Goal: Transaction & Acquisition: Purchase product/service

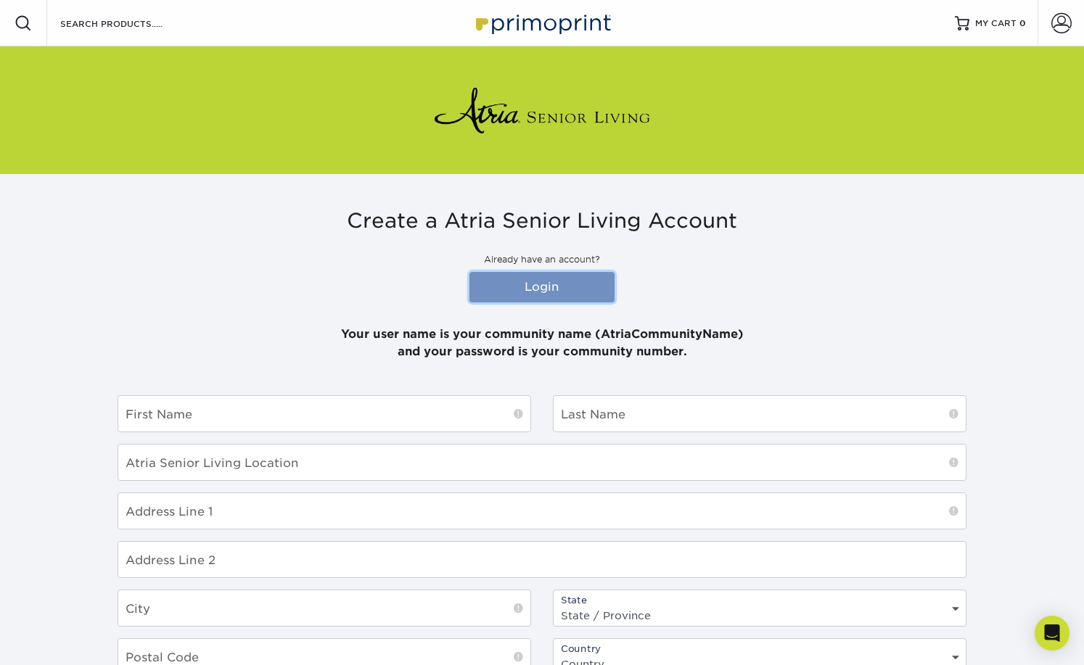
click at [579, 289] on link "Login" at bounding box center [541, 287] width 145 height 30
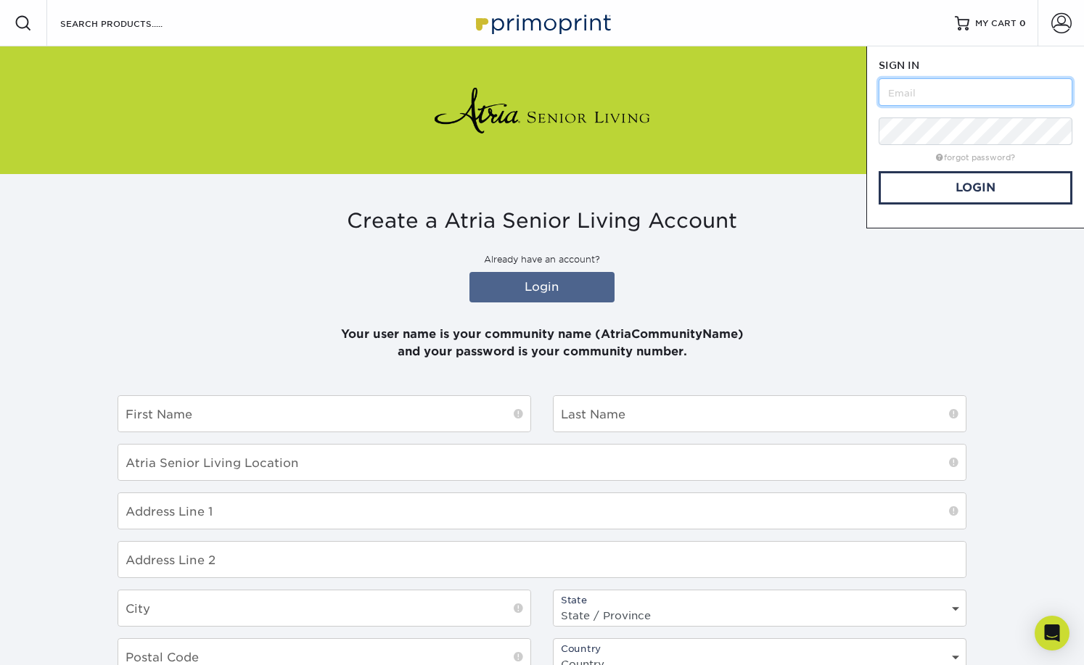
click at [944, 95] on input "text" at bounding box center [975, 92] width 194 height 28
click at [981, 187] on link "Login" at bounding box center [975, 187] width 194 height 33
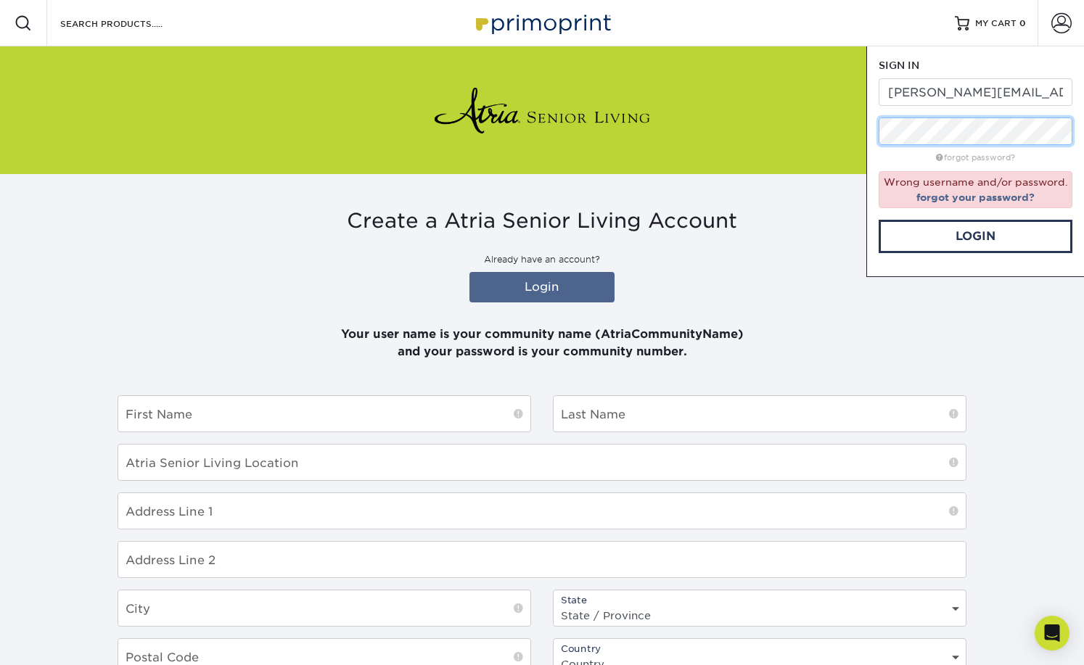
click at [874, 139] on div "SIGN IN CREATE AN ACCOUNT elizabeth.piasecki@atriaseniorliving.com forgot passw…" at bounding box center [975, 161] width 218 height 231
click at [959, 236] on link "Login" at bounding box center [975, 236] width 194 height 33
click at [805, 125] on div "Resources Menu Search Products Account SIGN IN CREATE AN ACCOUNT elizabeth.pias…" at bounding box center [542, 463] width 1084 height 926
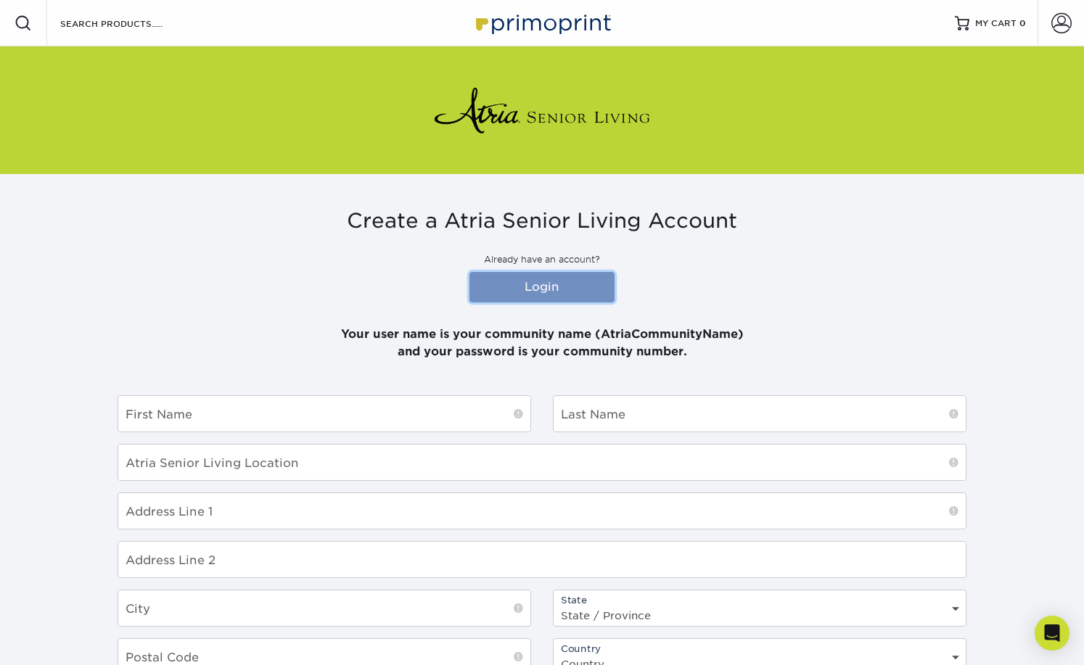
click at [556, 285] on link "Login" at bounding box center [541, 287] width 145 height 30
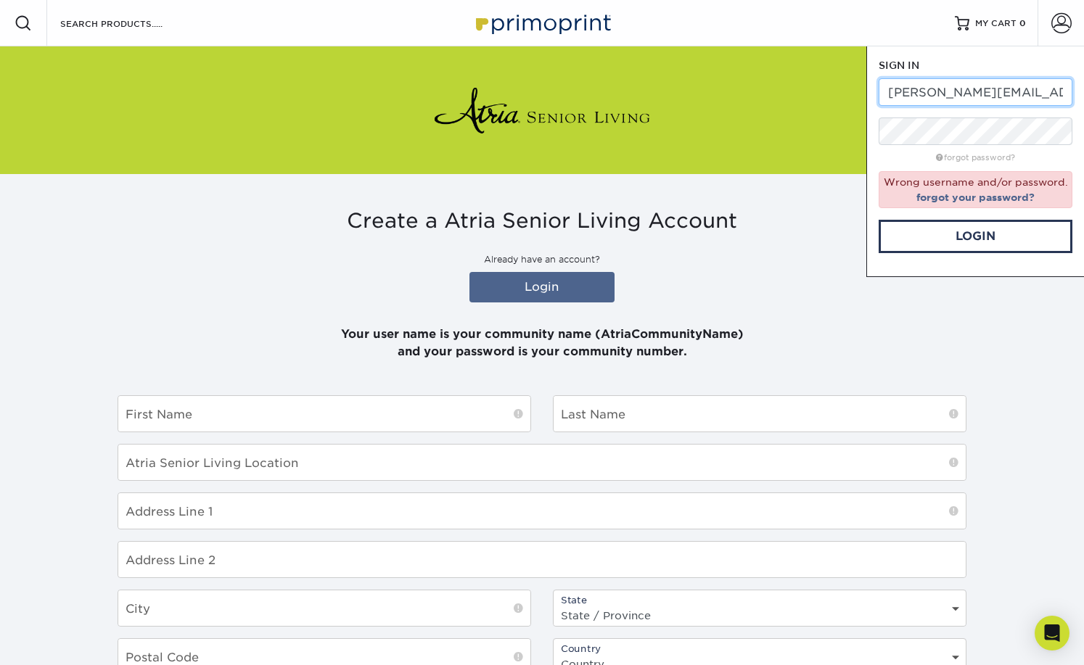
click at [1070, 90] on input "[PERSON_NAME][EMAIL_ADDRESS][PERSON_NAME][DOMAIN_NAME]" at bounding box center [975, 92] width 194 height 28
click at [963, 151] on div "forgot password?" at bounding box center [975, 156] width 194 height 17
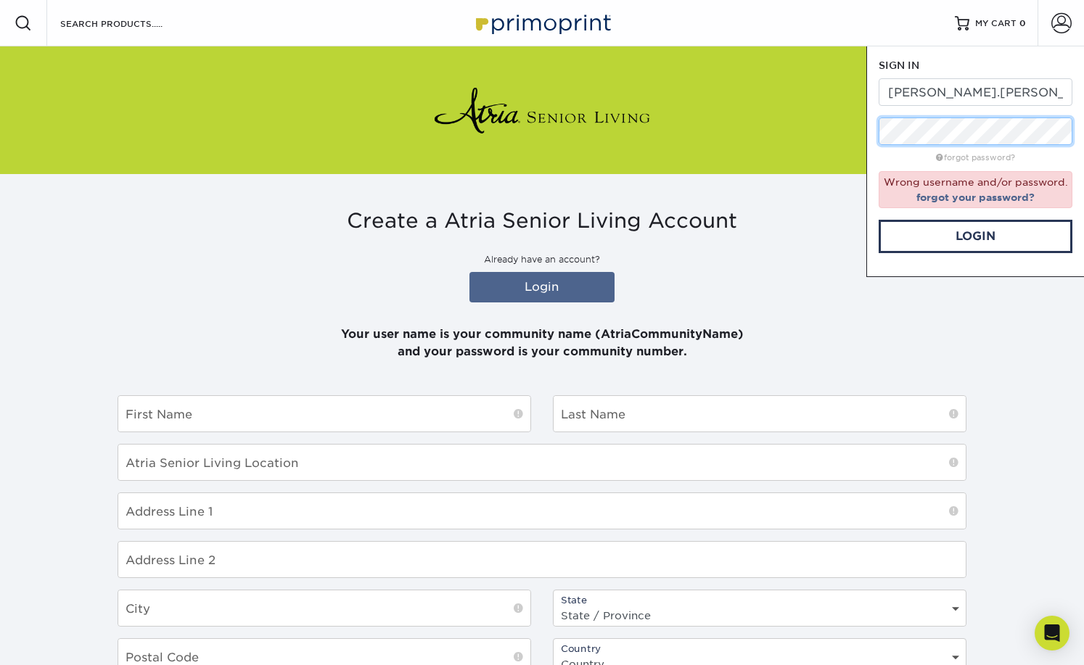
click at [727, 130] on div "Resources Menu Search Products Account SIGN IN CREATE AN ACCOUNT elizabeth.pias…" at bounding box center [542, 463] width 1084 height 926
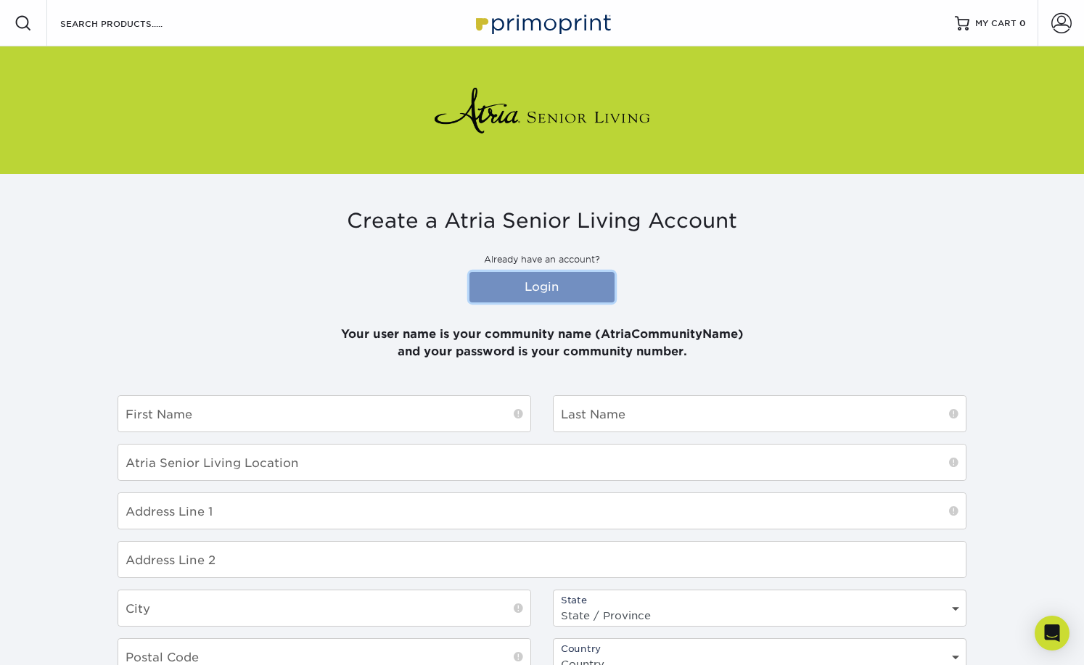
click at [521, 292] on link "Login" at bounding box center [541, 287] width 145 height 30
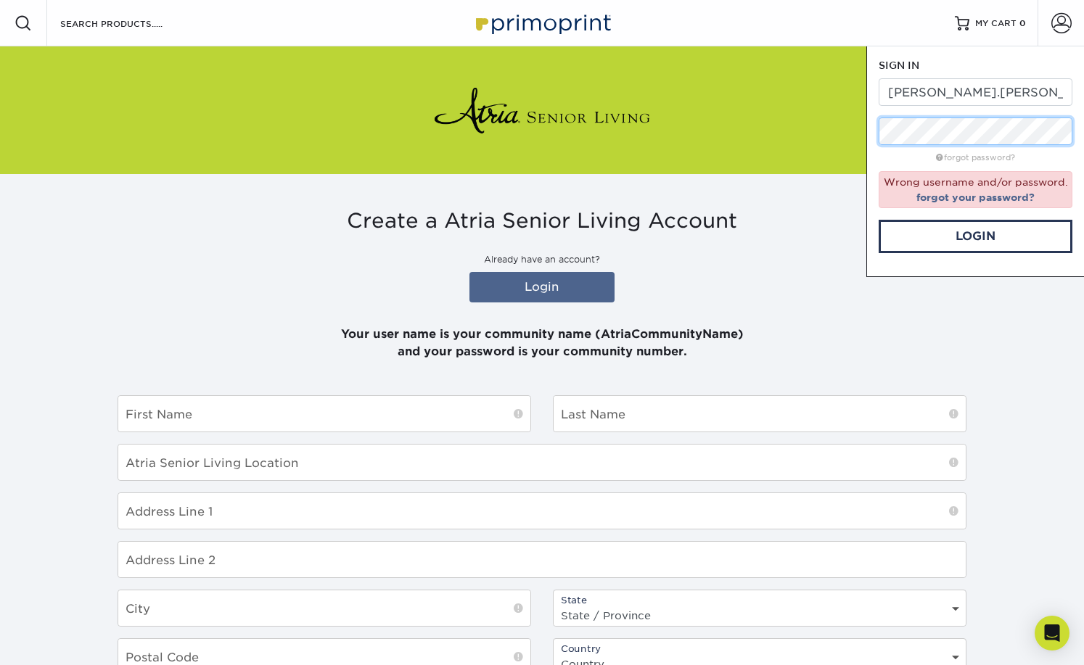
click at [733, 122] on div "Resources Menu Search Products Account SIGN IN CREATE AN ACCOUNT elizabeth.pias…" at bounding box center [542, 463] width 1084 height 926
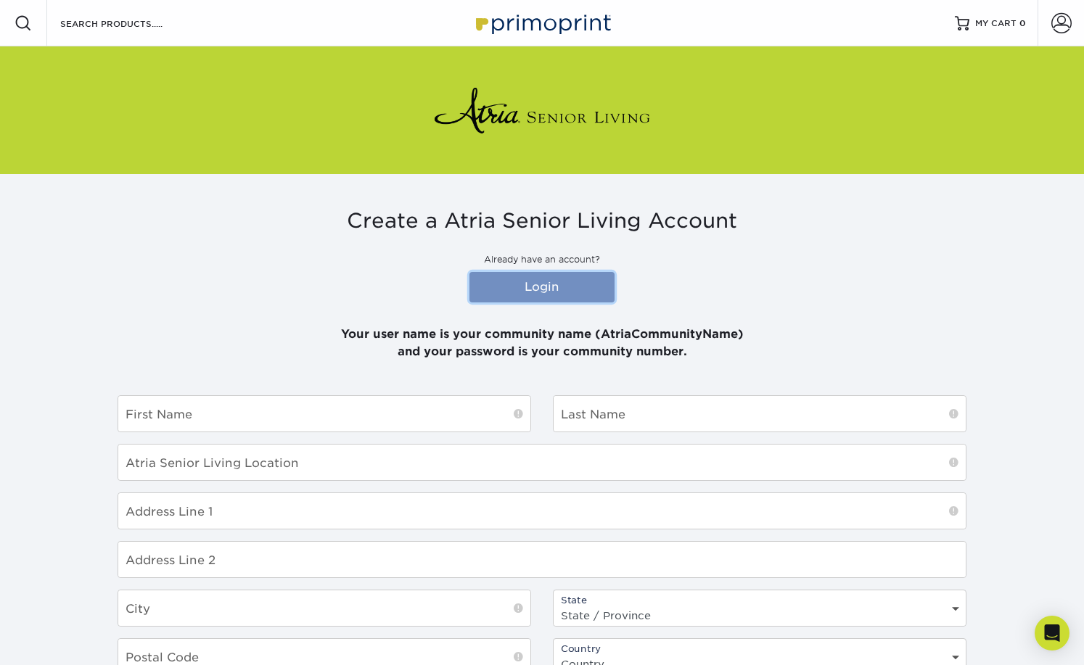
click at [590, 284] on link "Login" at bounding box center [541, 287] width 145 height 30
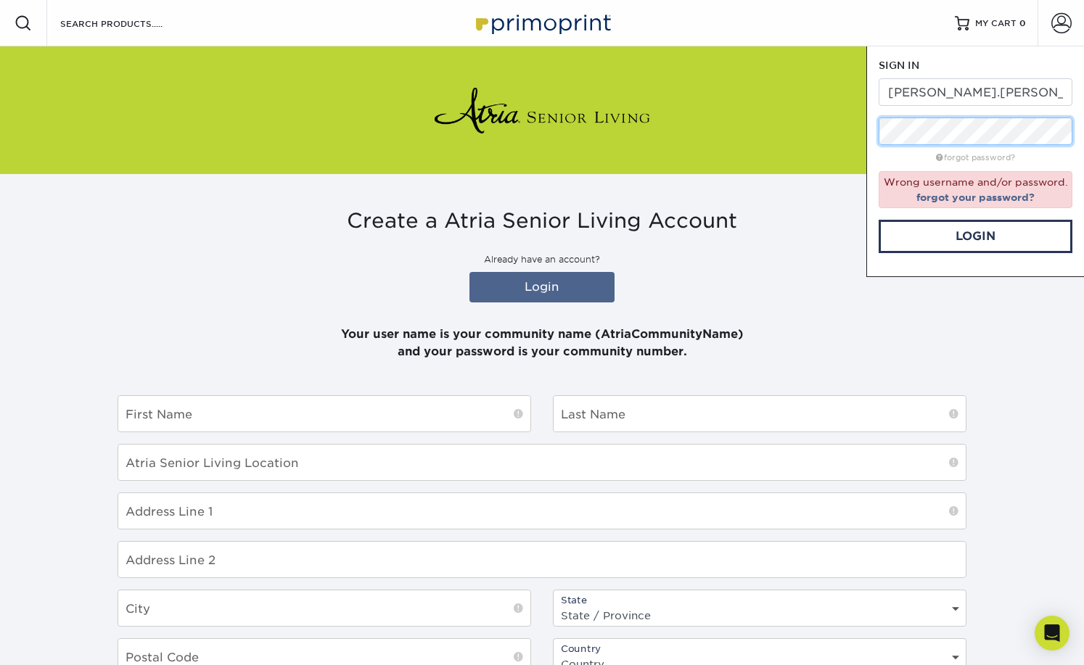
click at [828, 122] on div "Resources Menu Search Products Account SIGN IN CREATE AN ACCOUNT elizabeth.pias…" at bounding box center [542, 463] width 1084 height 926
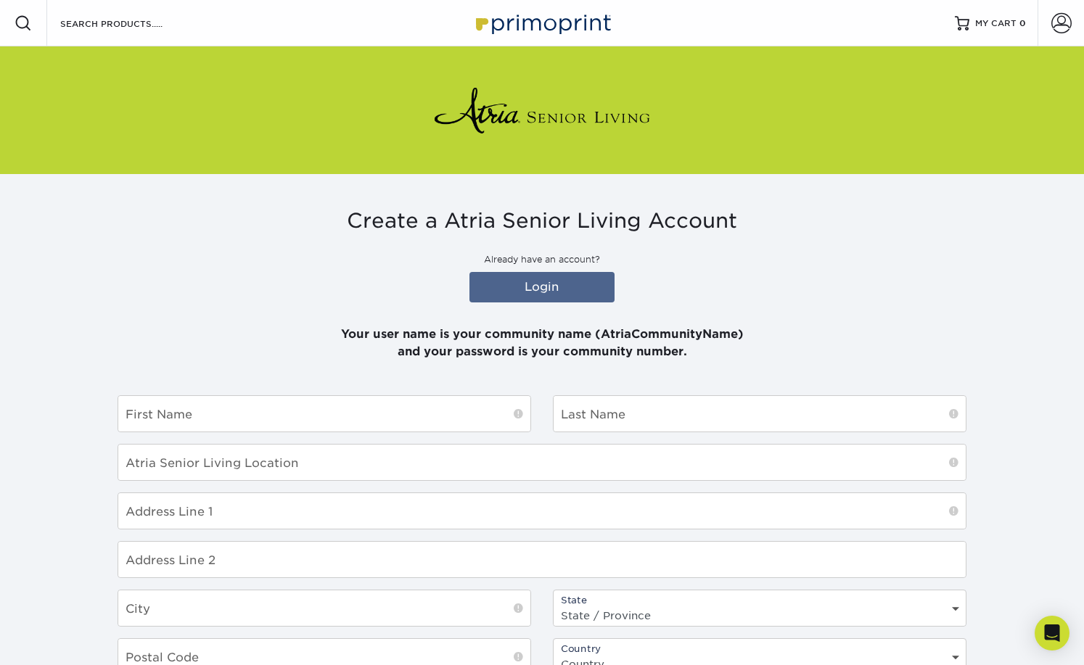
drag, startPoint x: 926, startPoint y: 247, endPoint x: 995, endPoint y: 86, distance: 174.5
click at [935, 234] on div "Create a Atria Senior Living Account Already have an account? Login Your user n…" at bounding box center [541, 285] width 849 height 152
click at [996, 86] on div at bounding box center [542, 110] width 1084 height 128
click at [545, 286] on link "Login" at bounding box center [541, 287] width 145 height 30
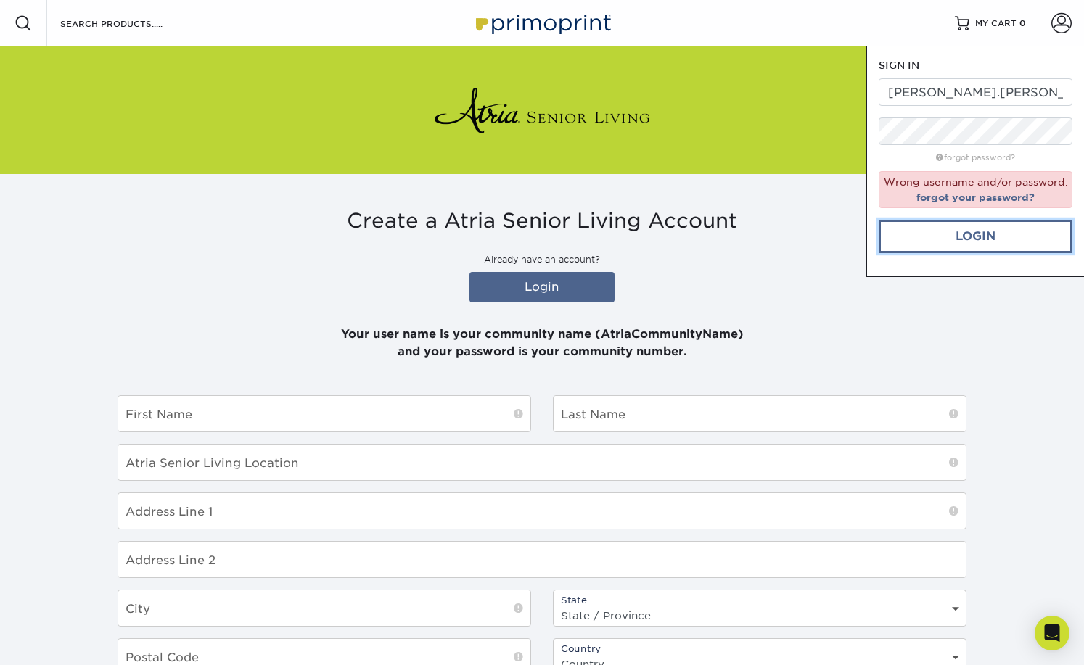
click at [1041, 233] on link "Login" at bounding box center [975, 236] width 194 height 33
click at [1020, 95] on input "[PERSON_NAME].[PERSON_NAME]" at bounding box center [975, 92] width 194 height 28
type input "[PERSON_NAME][EMAIL_ADDRESS][PERSON_NAME][DOMAIN_NAME]"
click at [1002, 243] on link "Login" at bounding box center [975, 236] width 194 height 33
click at [597, 281] on link "Login" at bounding box center [541, 287] width 145 height 30
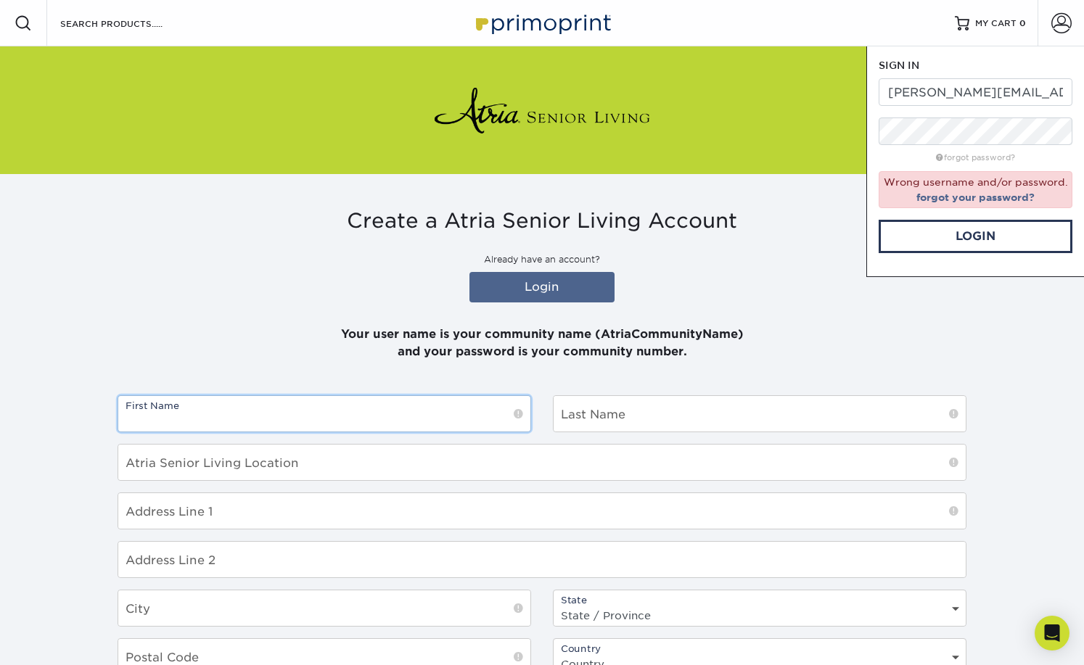
click at [334, 422] on input "text" at bounding box center [324, 414] width 412 height 36
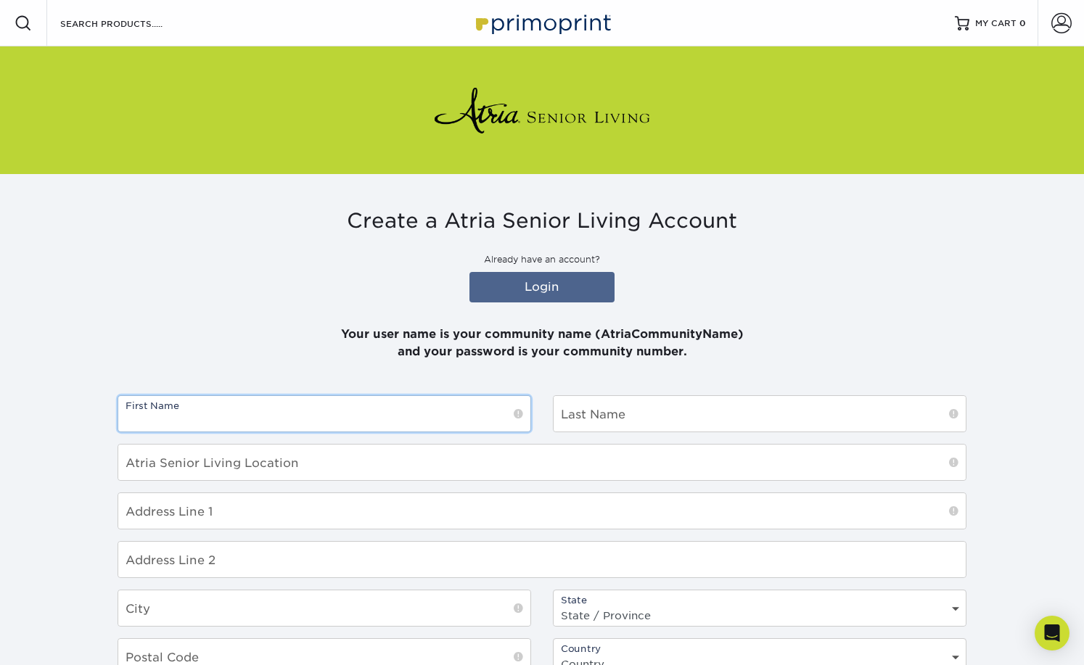
type input "Elizabeth"
type input "Piasecki"
type input "84 Newtown Avenue"
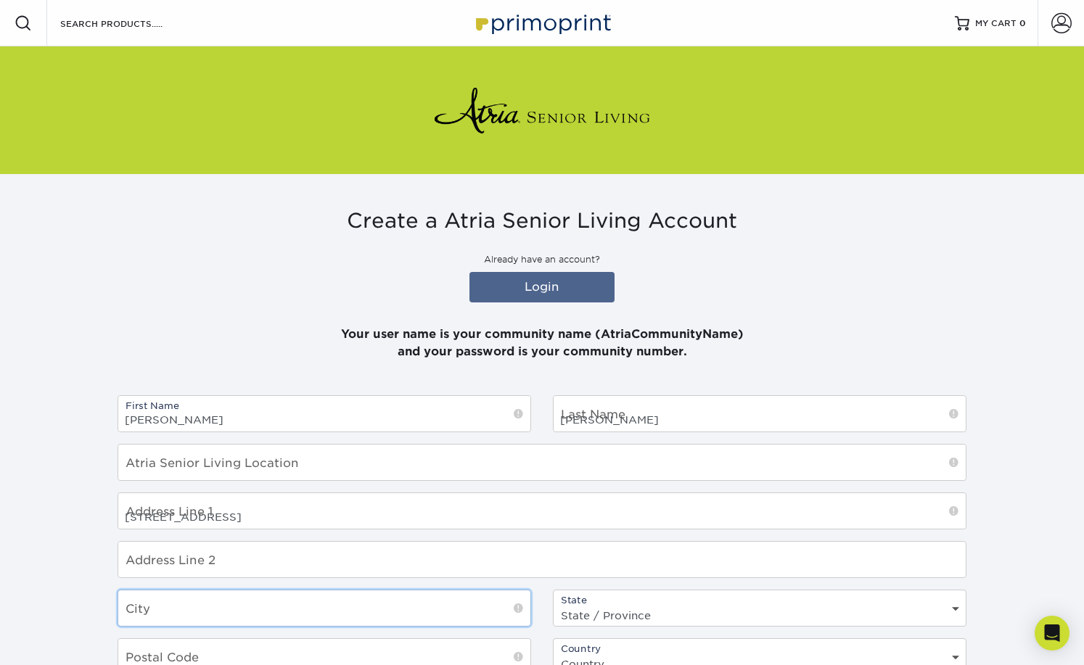
type input "Norwalk"
select select "CT"
type input "06851"
select select "US"
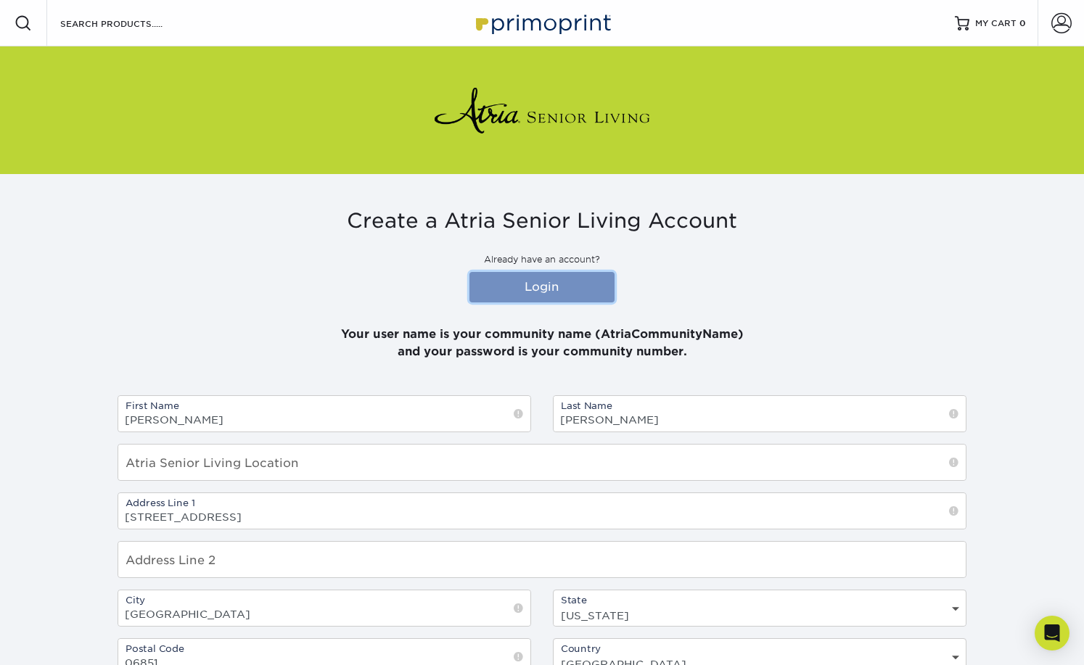
click at [601, 278] on link "Login" at bounding box center [541, 287] width 145 height 30
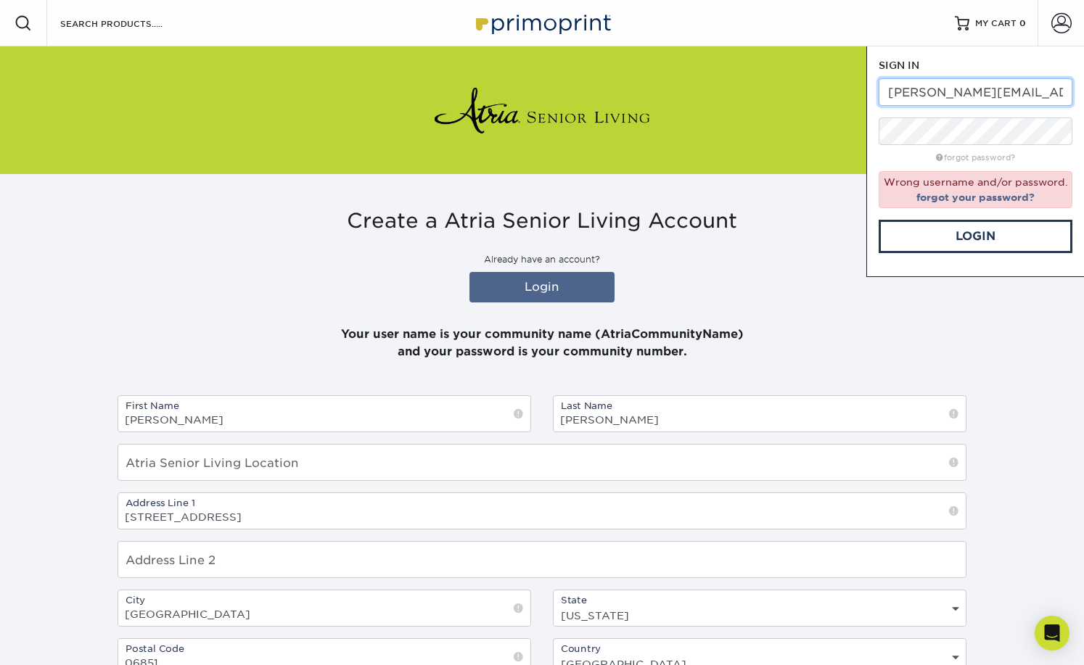
scroll to position [0, 21]
drag, startPoint x: 1065, startPoint y: 91, endPoint x: 906, endPoint y: 97, distance: 159.7
click at [906, 97] on input "elizabeth.piasecki@atriaseniorliving.com" at bounding box center [975, 92] width 194 height 28
drag, startPoint x: 1039, startPoint y: 88, endPoint x: 676, endPoint y: 94, distance: 362.7
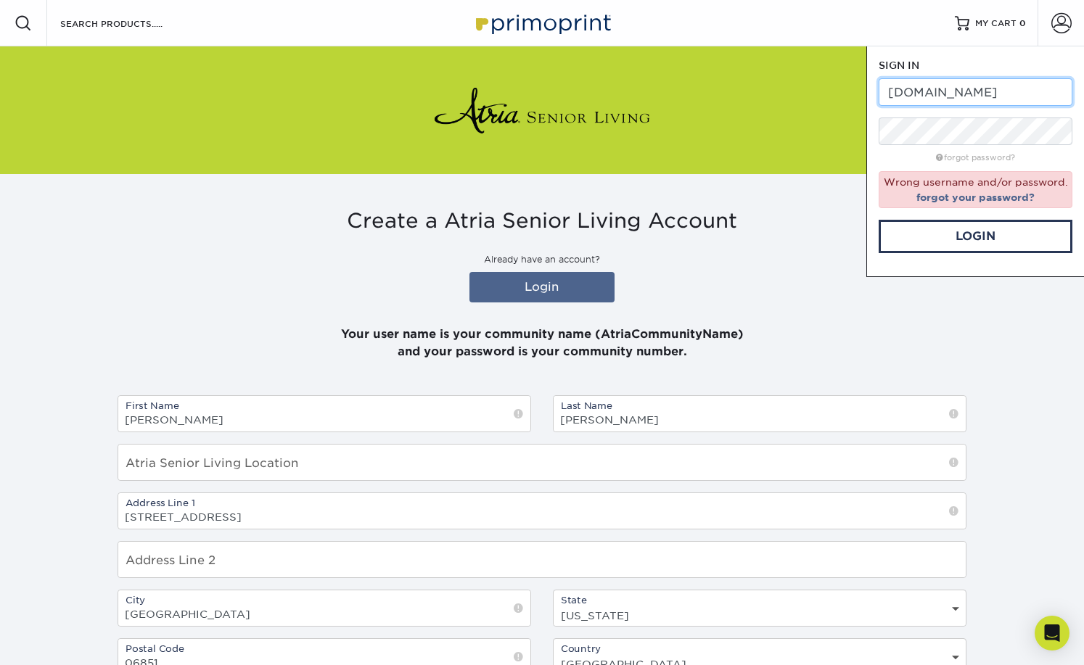
click at [676, 94] on div "Resources Menu Search Products Account SIGN IN CREATE AN ACCOUNT elizabrliving.…" at bounding box center [542, 463] width 1084 height 926
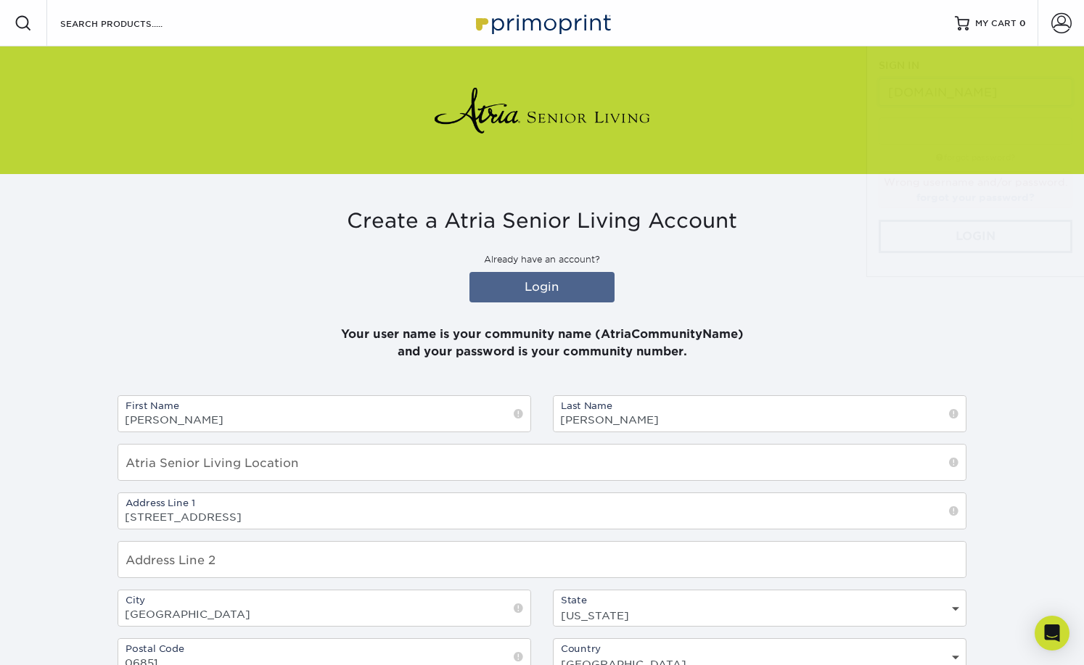
type input "elizabrliving.com"
click at [585, 284] on link "Login" at bounding box center [541, 287] width 145 height 30
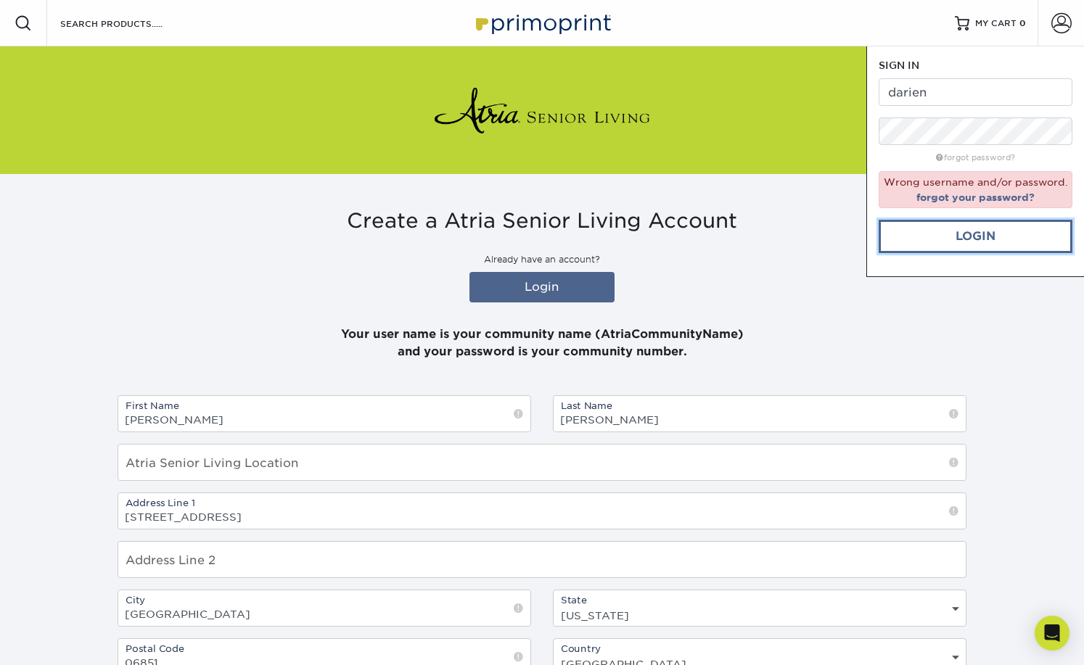
click at [994, 244] on link "Login" at bounding box center [975, 236] width 194 height 33
click at [994, 232] on link "Login" at bounding box center [975, 236] width 194 height 33
click at [953, 93] on input "darien" at bounding box center [975, 92] width 194 height 28
type input "d"
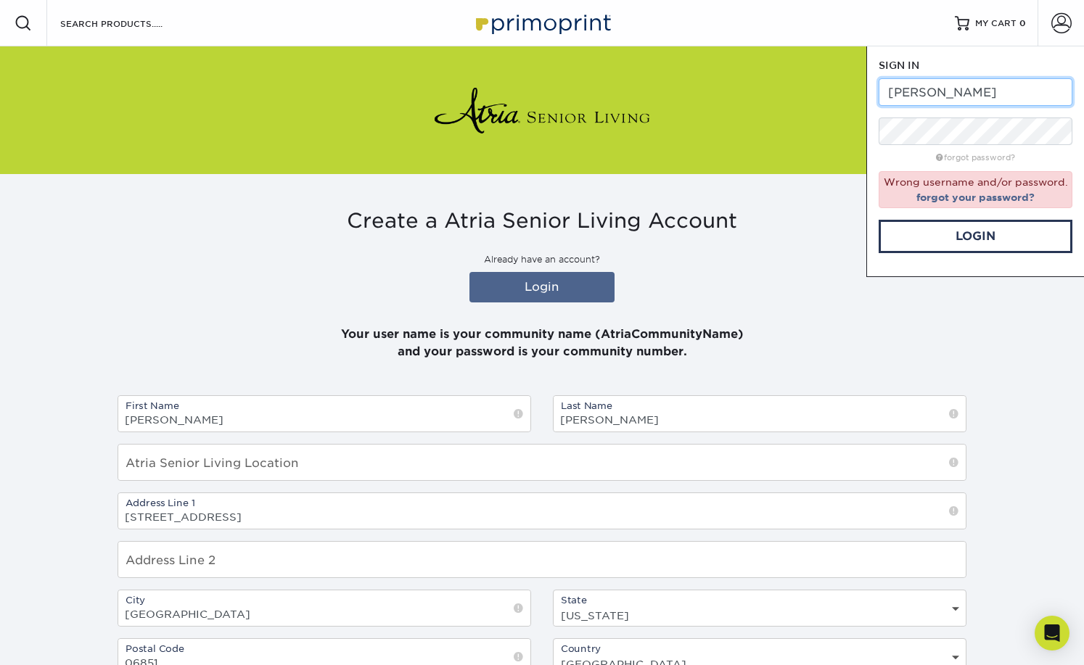
type input "elizabeth.piasecki@atriaseniorliving.com"
click at [984, 234] on link "Login" at bounding box center [975, 236] width 194 height 33
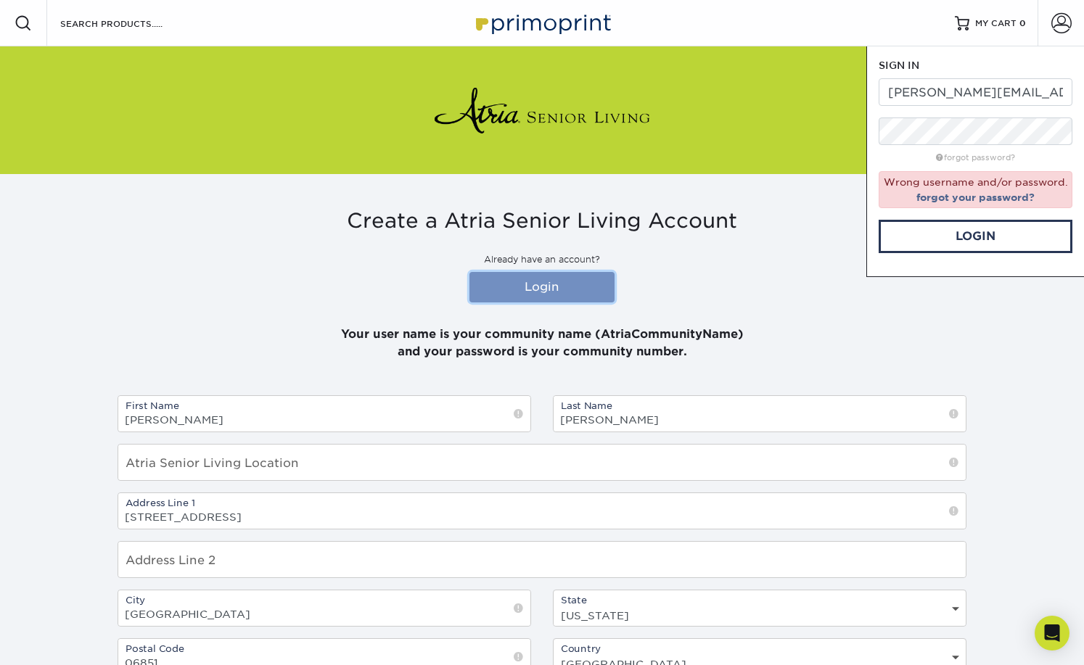
click at [596, 293] on link "Login" at bounding box center [541, 287] width 145 height 30
click at [993, 234] on link "Login" at bounding box center [975, 236] width 194 height 33
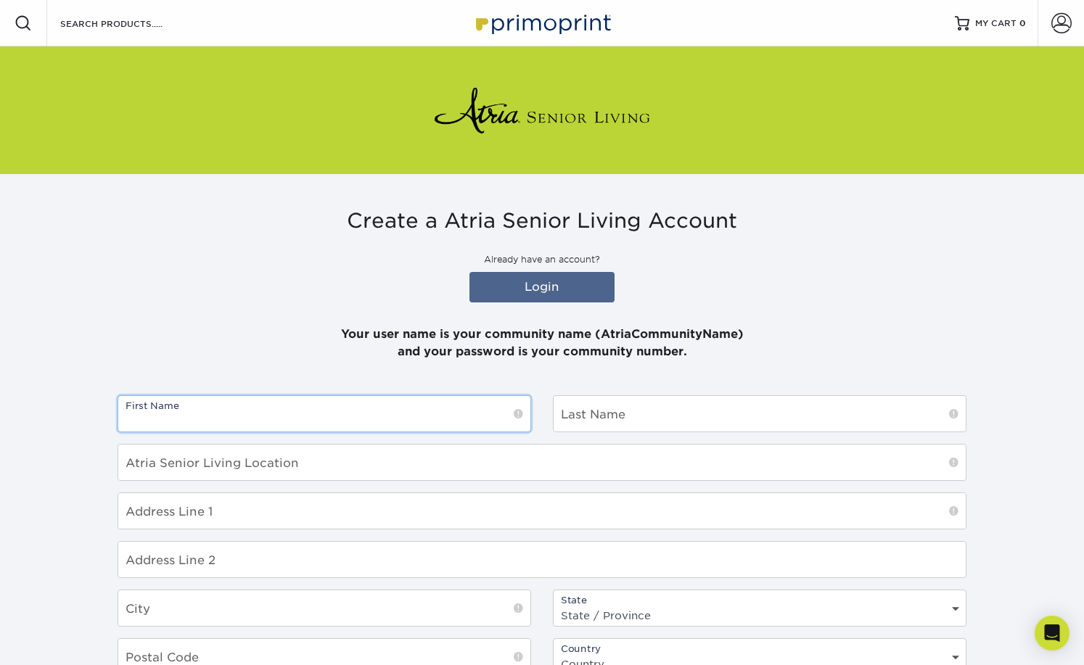
click at [331, 418] on input "text" at bounding box center [324, 414] width 412 height 36
type input "[PERSON_NAME]"
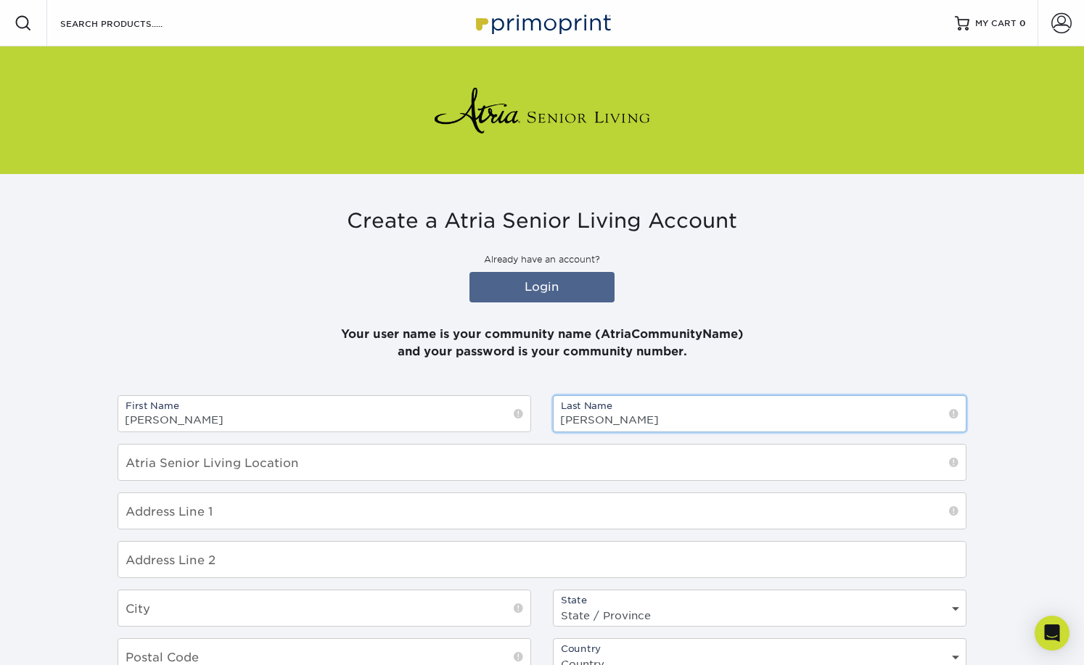
type input "[PERSON_NAME]"
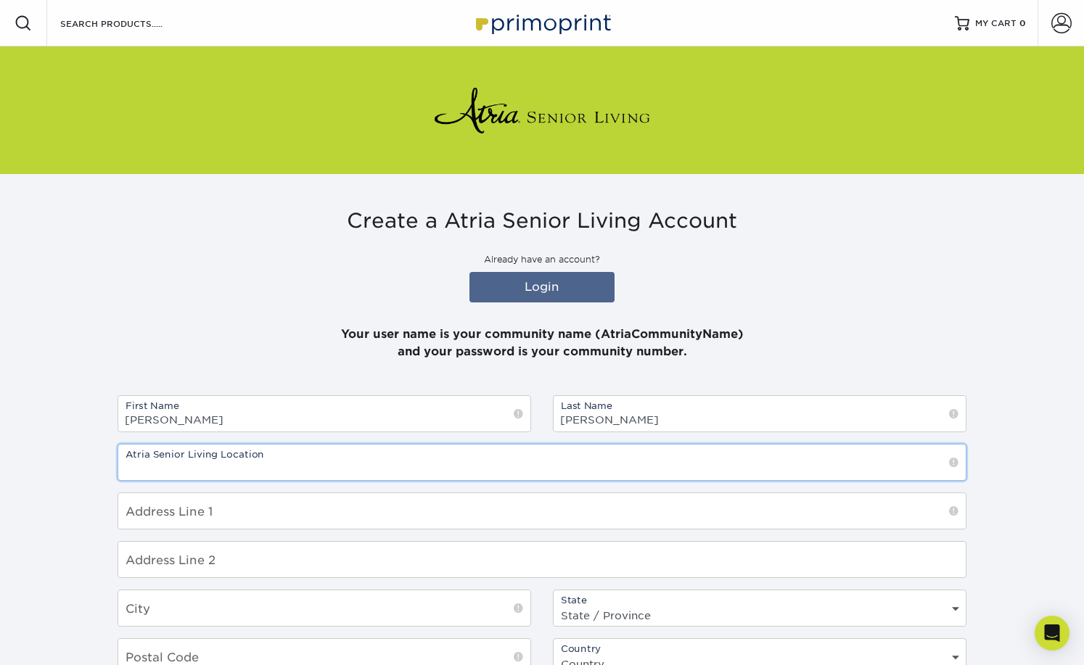
click at [314, 474] on input "text" at bounding box center [541, 463] width 847 height 36
type input "10434"
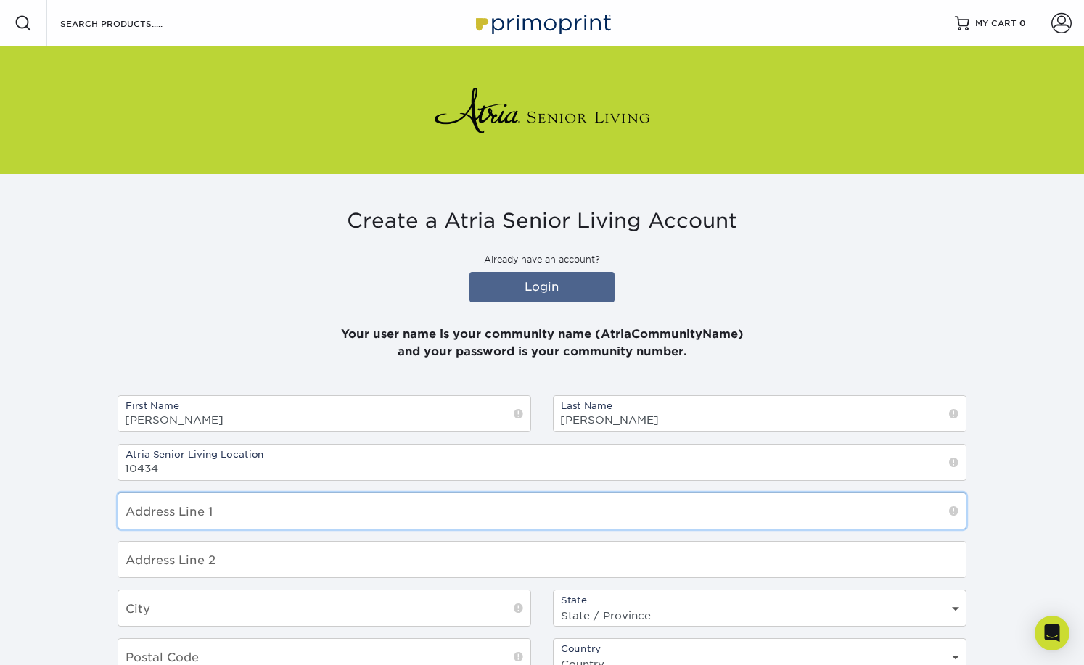
click at [300, 513] on input "text" at bounding box center [541, 511] width 847 height 36
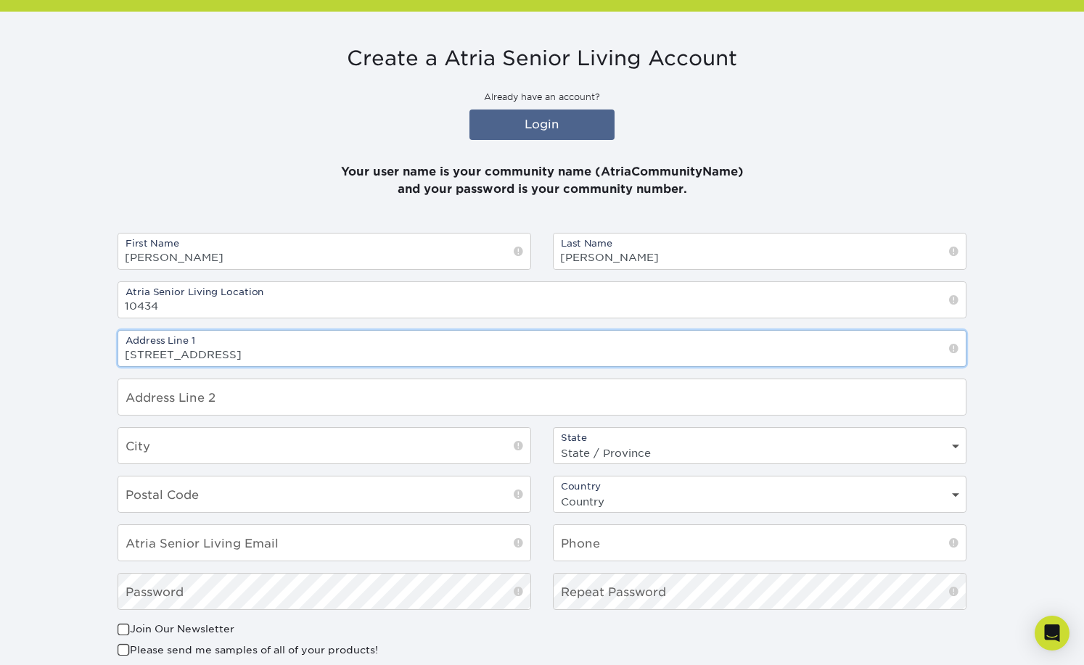
scroll to position [218, 0]
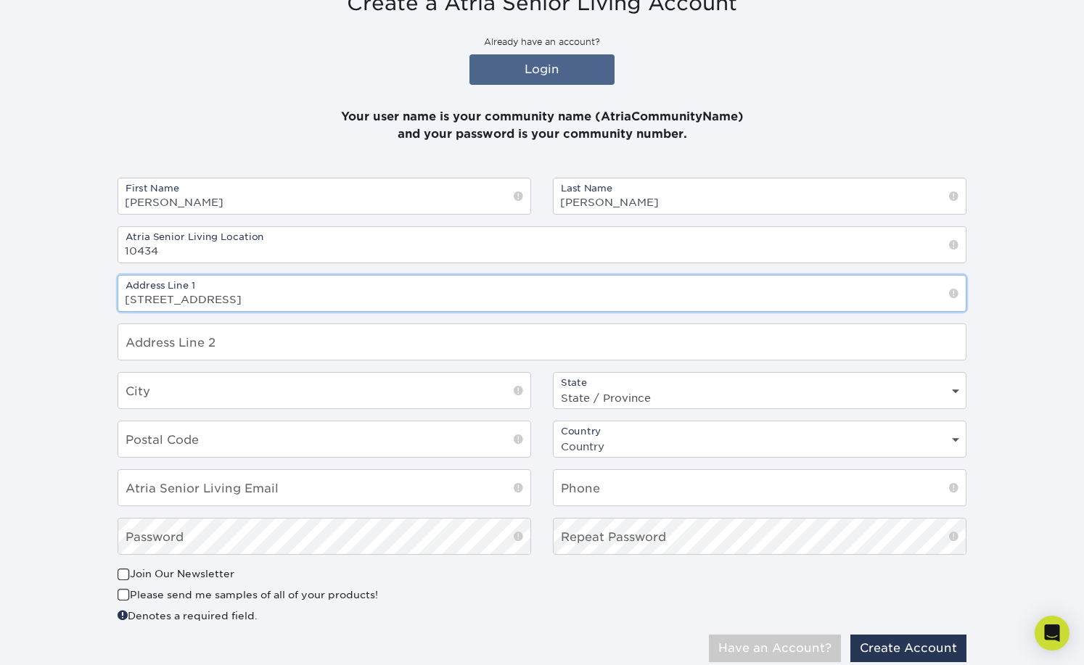
type input "[STREET_ADDRESS]"
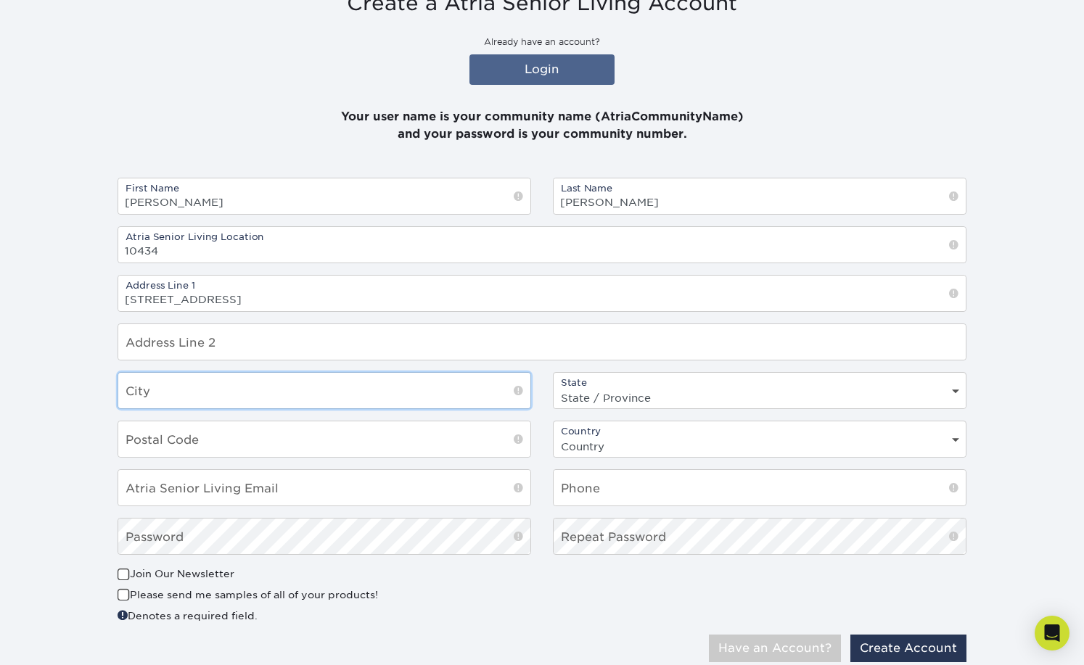
click at [202, 397] on input "text" at bounding box center [324, 391] width 412 height 36
type input "Darien"
click at [728, 392] on select "State / Province [US_STATE] [US_STATE] [US_STATE] [US_STATE] [US_STATE] [US_STA…" at bounding box center [759, 397] width 412 height 21
select select "CT"
click at [553, 387] on select "State / Province [US_STATE] [US_STATE] [US_STATE] [US_STATE] [US_STATE] [US_STA…" at bounding box center [759, 397] width 412 height 21
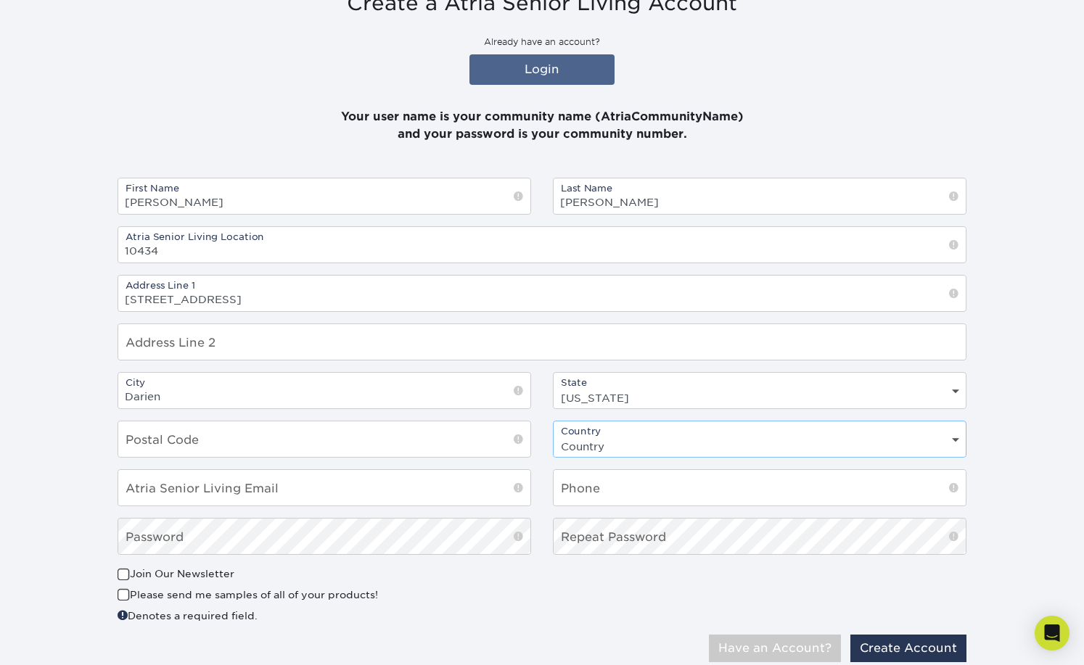
click at [638, 445] on select "Country United States Canada" at bounding box center [759, 446] width 412 height 21
select select "US"
click at [553, 436] on select "Country United States Canada" at bounding box center [759, 446] width 412 height 21
click at [236, 445] on input "text" at bounding box center [324, 439] width 412 height 36
type input "06820"
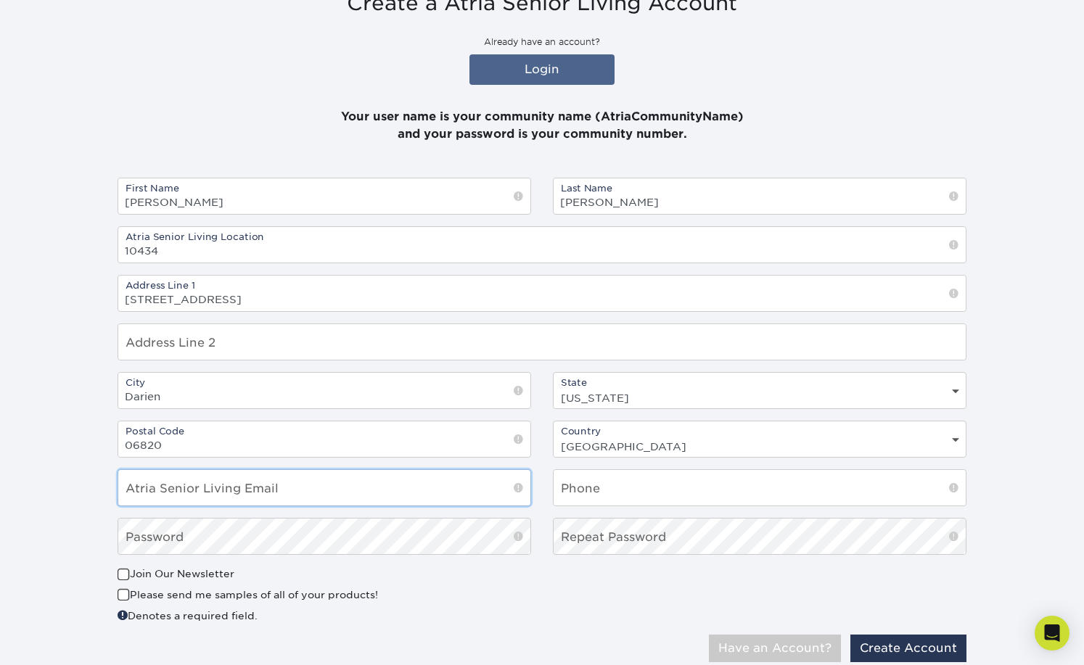
click at [300, 488] on input "email" at bounding box center [324, 488] width 412 height 36
click at [709, 635] on button "Have an Account?" at bounding box center [775, 649] width 132 height 28
type input "elizabeth.piasecki@atriaseniorliving.com"
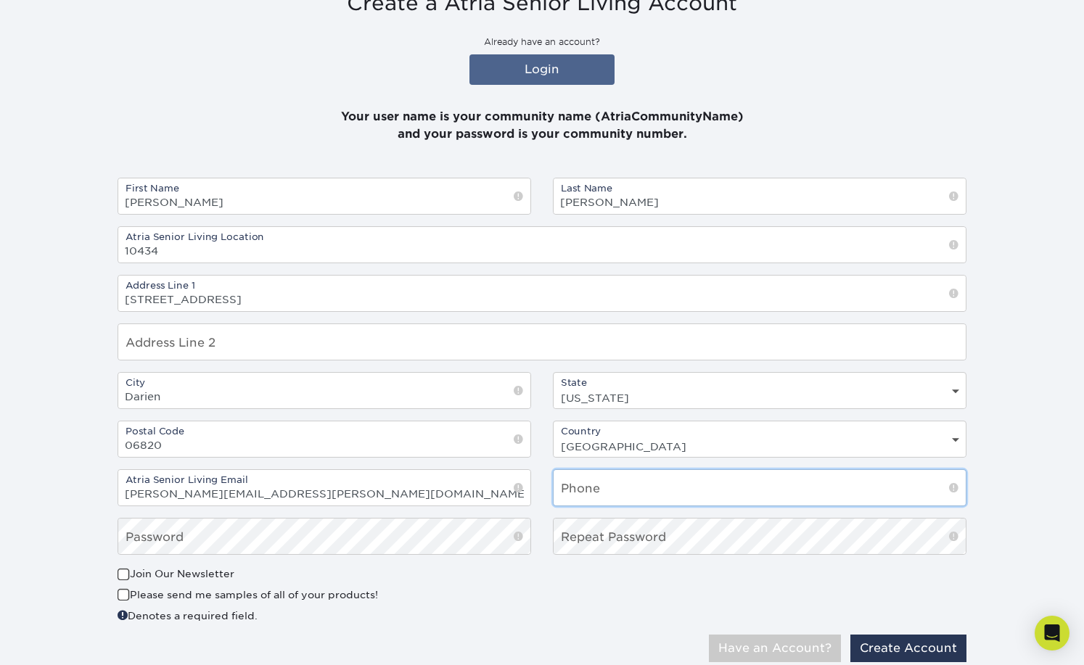
click at [660, 490] on input "text" at bounding box center [759, 488] width 412 height 36
type input "2038071517"
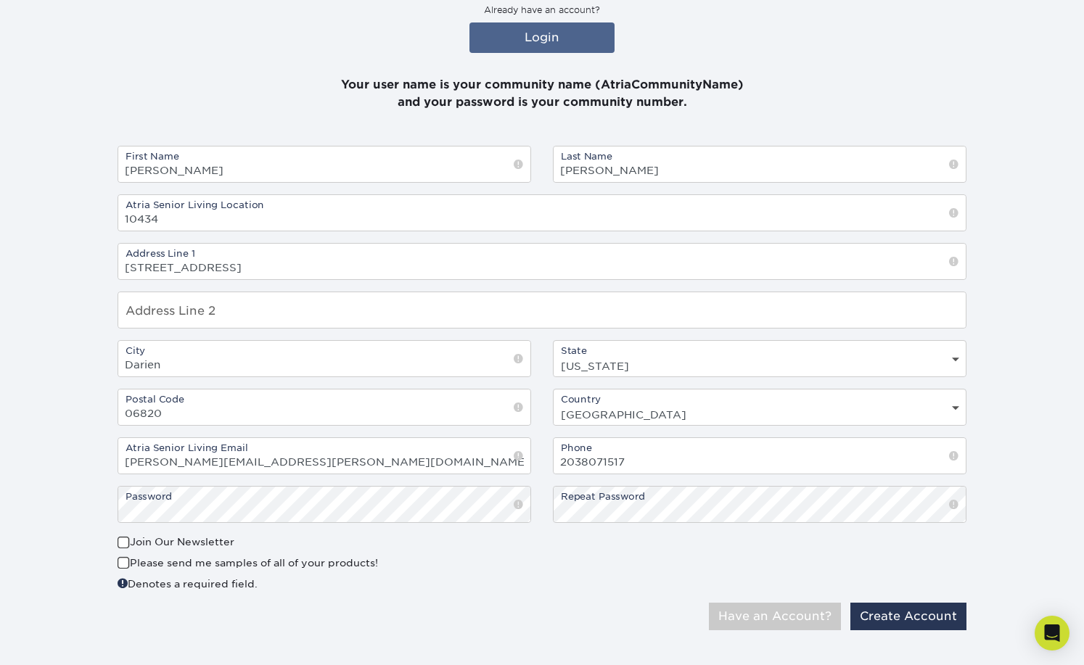
scroll to position [267, 0]
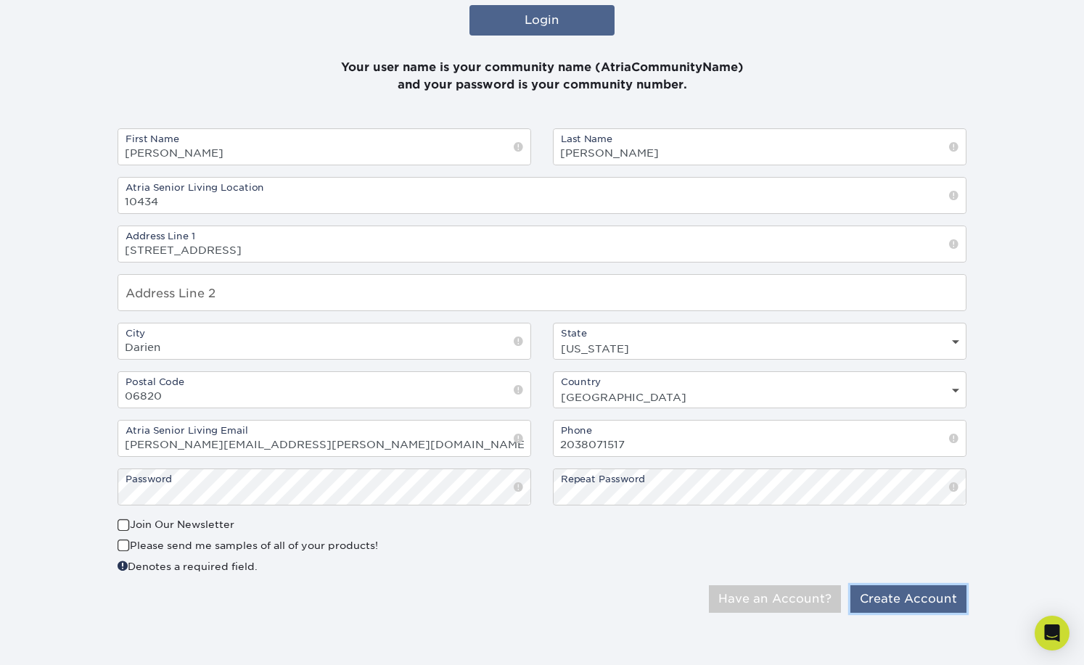
click at [907, 605] on button "Create Account" at bounding box center [908, 599] width 116 height 28
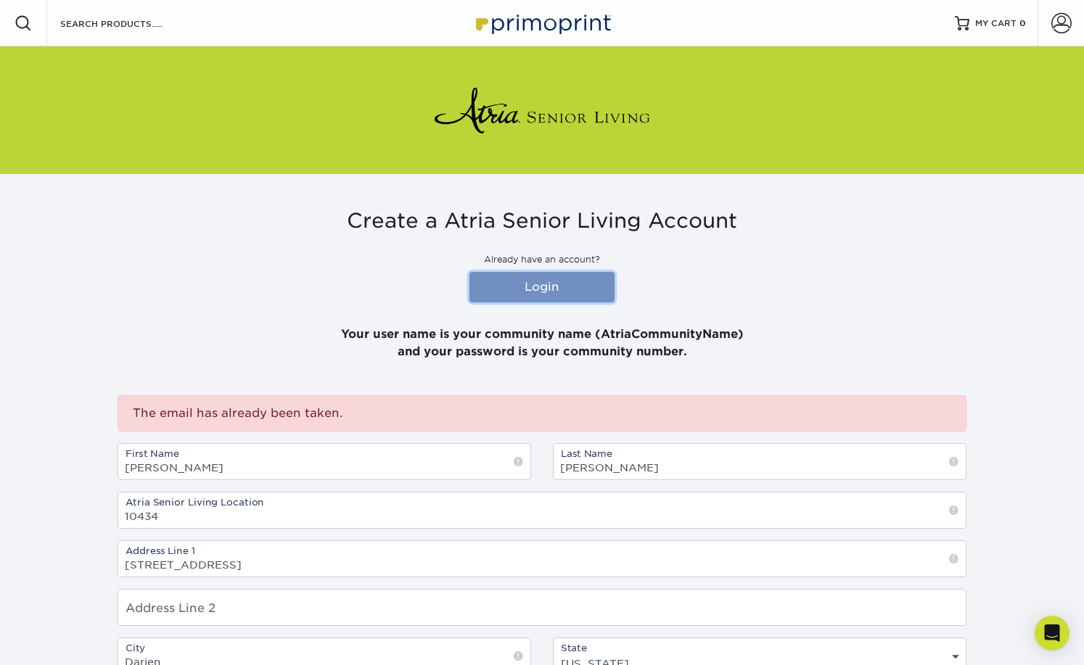
click at [574, 278] on link "Login" at bounding box center [541, 287] width 145 height 30
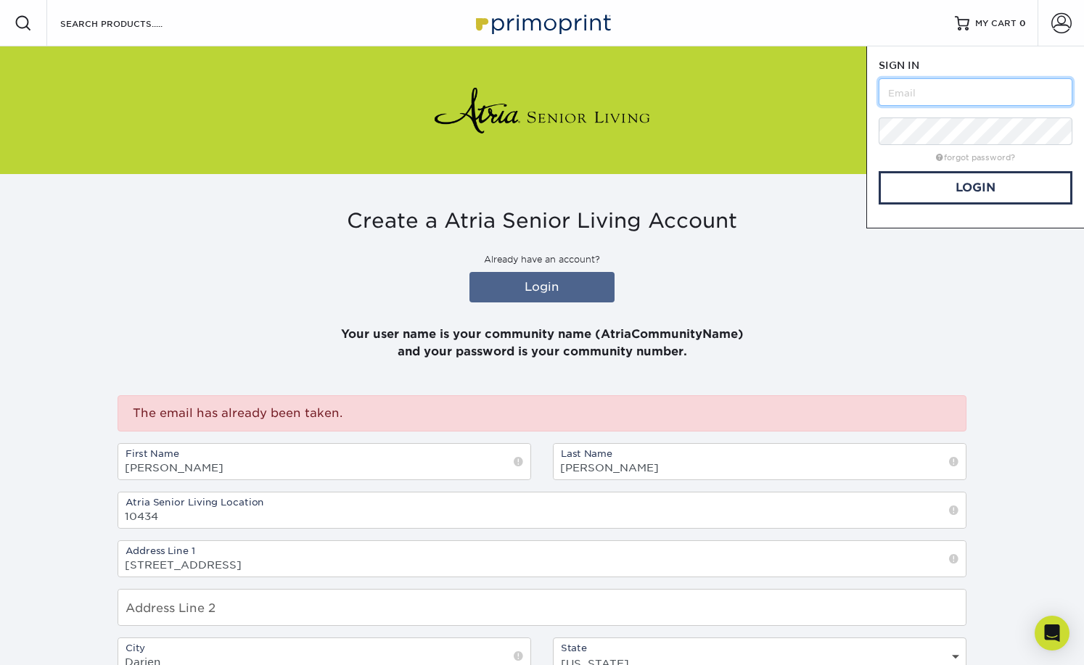
click at [939, 86] on input "text" at bounding box center [975, 92] width 194 height 28
click at [925, 189] on link "Login" at bounding box center [975, 187] width 194 height 33
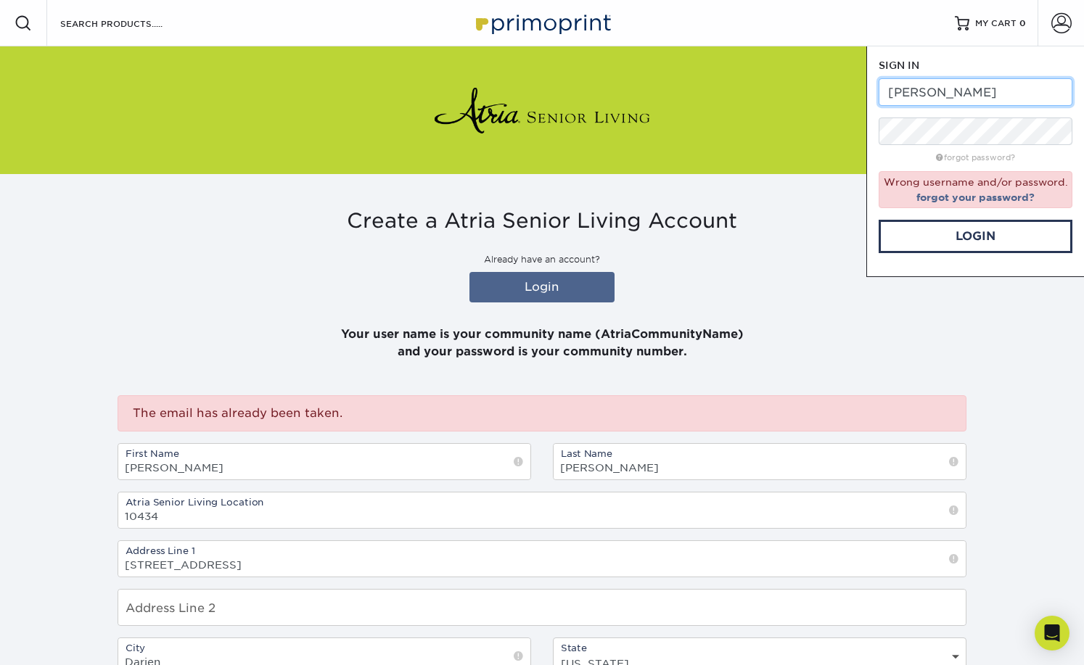
click at [918, 93] on input "Atria Darien" at bounding box center [975, 92] width 194 height 28
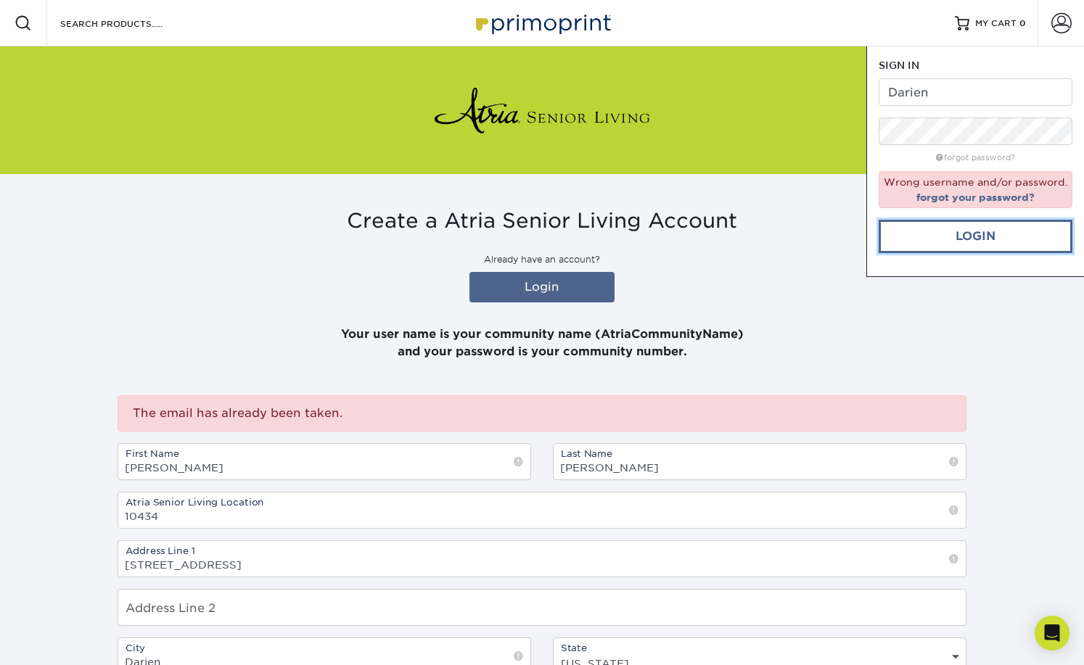
click at [1001, 230] on link "Login" at bounding box center [975, 236] width 194 height 33
click at [889, 91] on input "Darien" at bounding box center [975, 92] width 194 height 28
drag, startPoint x: 938, startPoint y: 87, endPoint x: 752, endPoint y: 49, distance: 189.5
click at [751, 50] on div "Resources Menu Search Products Account SIGN IN CREATE AN ACCOUNT Darien forgot …" at bounding box center [542, 487] width 1084 height 974
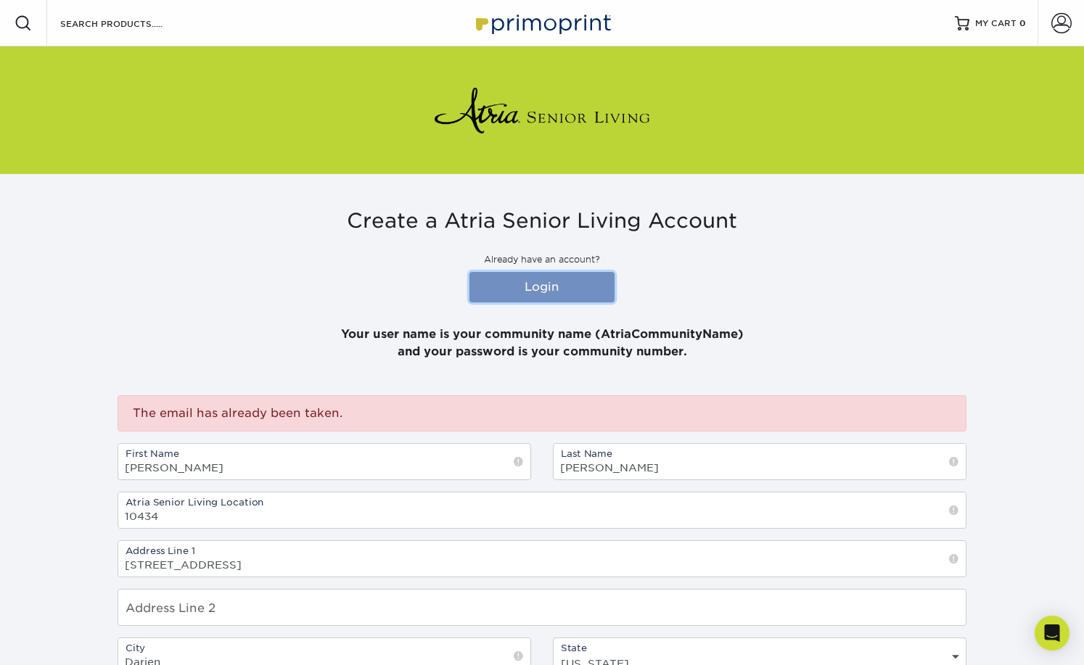
click at [528, 275] on link "Login" at bounding box center [541, 287] width 145 height 30
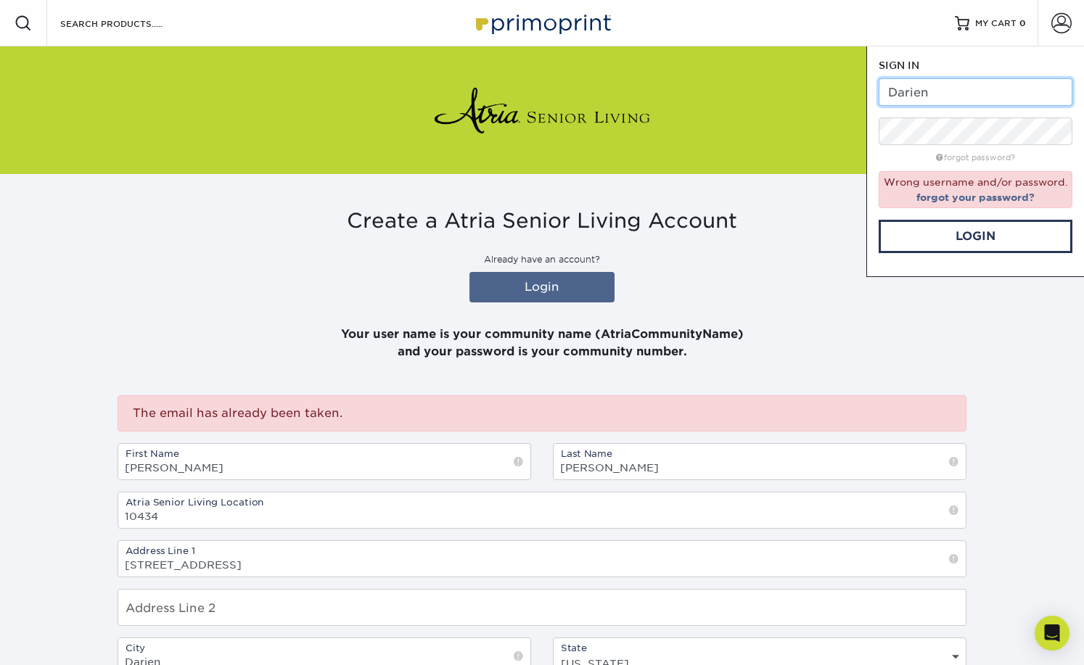
click at [892, 91] on input "Darien" at bounding box center [975, 92] width 194 height 28
type input "Darien"
click at [1009, 241] on link "Login" at bounding box center [975, 236] width 194 height 33
click at [972, 157] on link "forgot password?" at bounding box center [975, 157] width 79 height 9
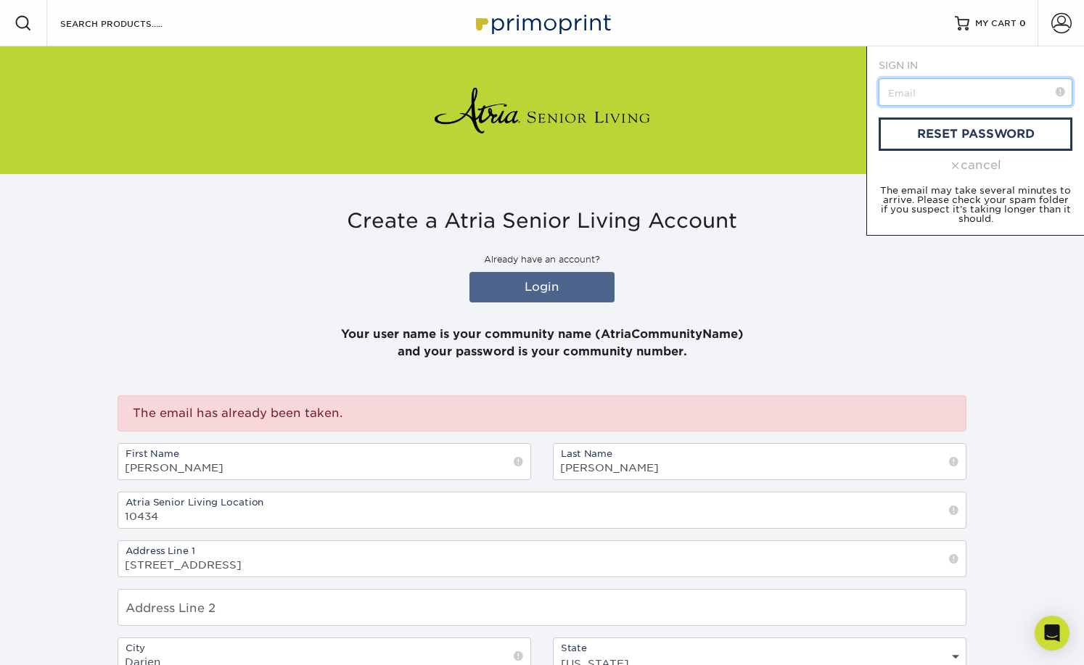
click at [941, 88] on input "text" at bounding box center [975, 92] width 194 height 28
type input "elizabeth.piasecki"
click at [704, 97] on div at bounding box center [541, 110] width 849 height 128
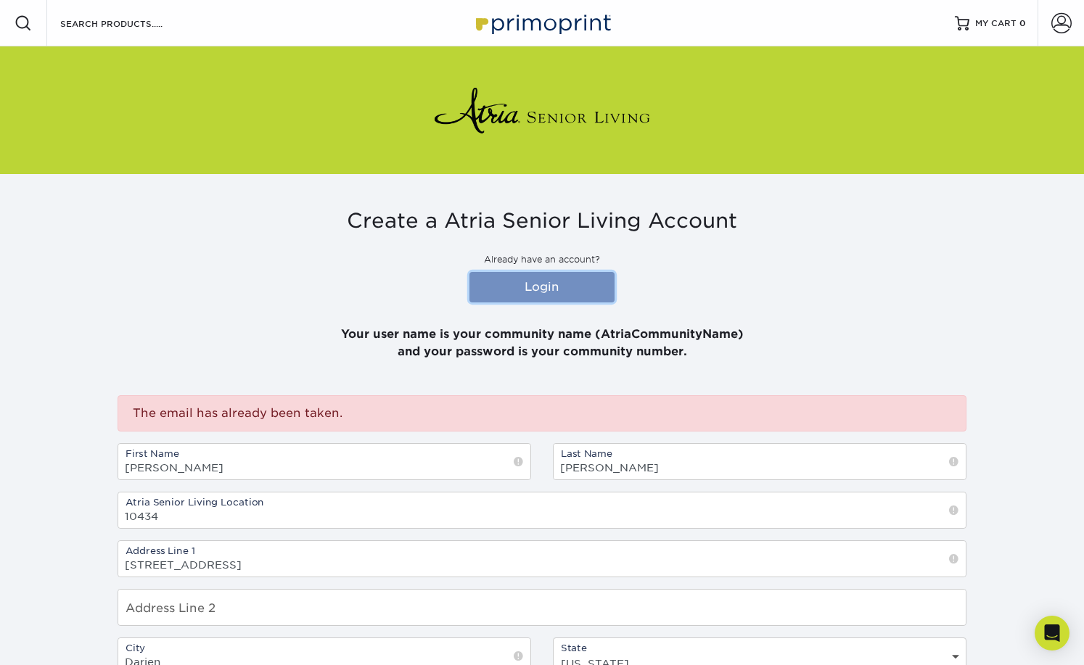
click at [588, 274] on link "Login" at bounding box center [541, 287] width 145 height 30
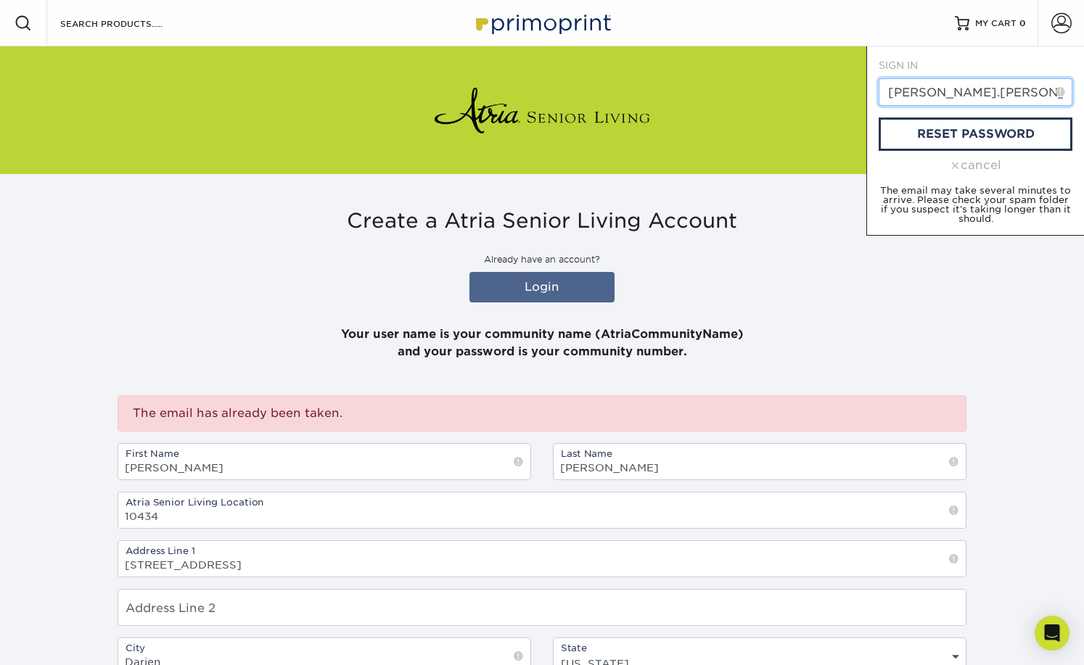
drag, startPoint x: 1028, startPoint y: 90, endPoint x: 805, endPoint y: 88, distance: 223.4
click at [805, 88] on div "Resources Menu Search Products Account SIGN IN CREATE AN ACCOUNT Darien forgot …" at bounding box center [542, 487] width 1084 height 974
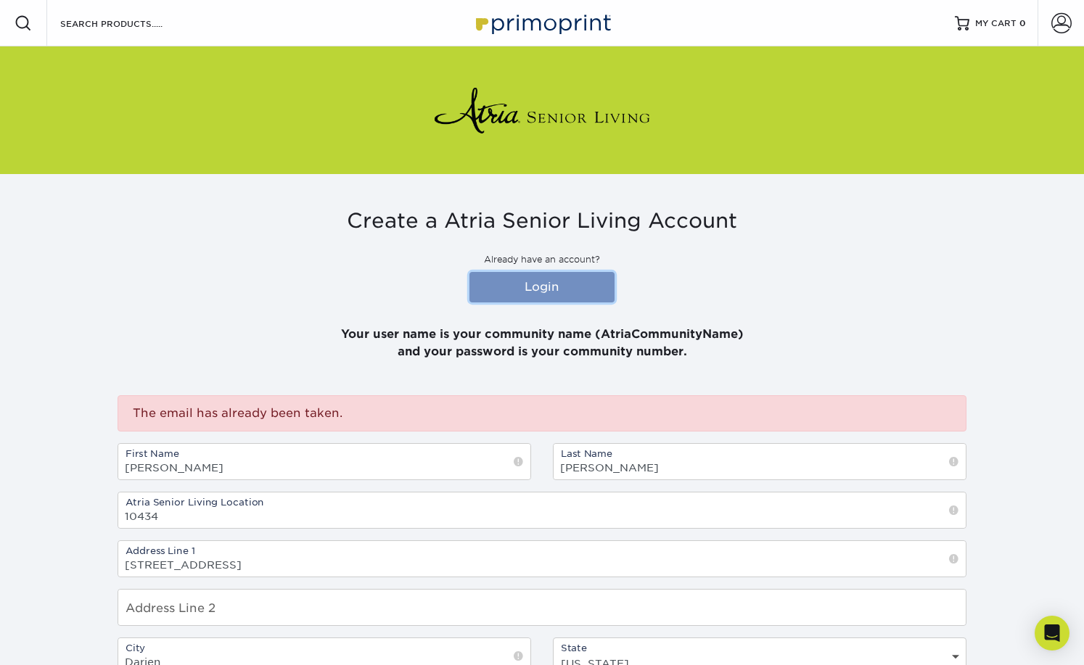
click at [567, 273] on link "Login" at bounding box center [541, 287] width 145 height 30
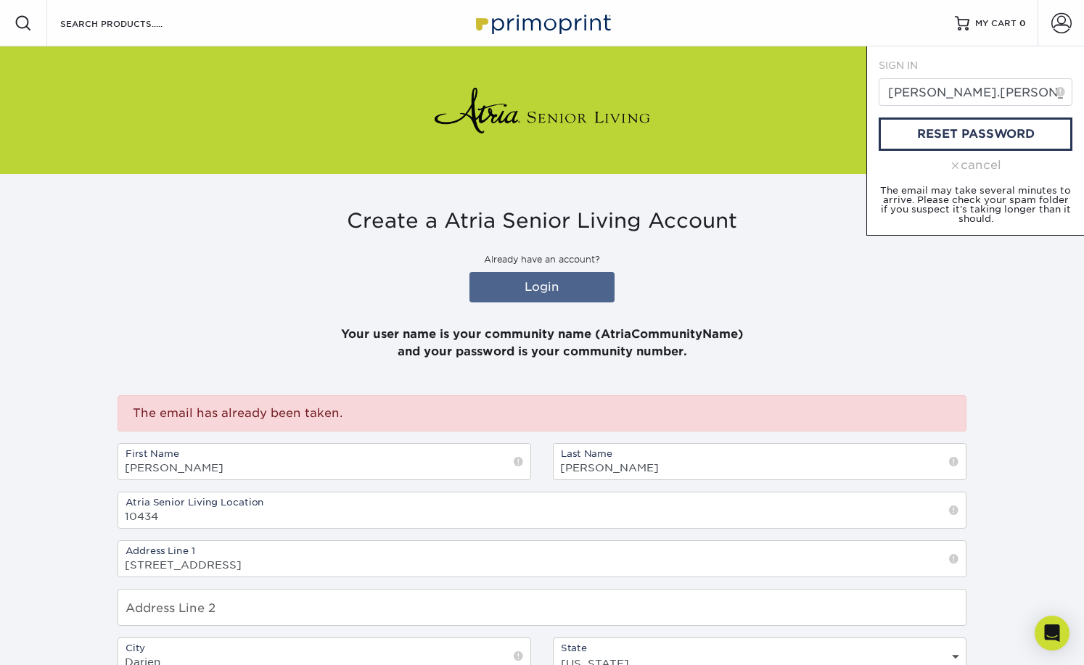
click at [972, 160] on div "cancel" at bounding box center [975, 165] width 194 height 17
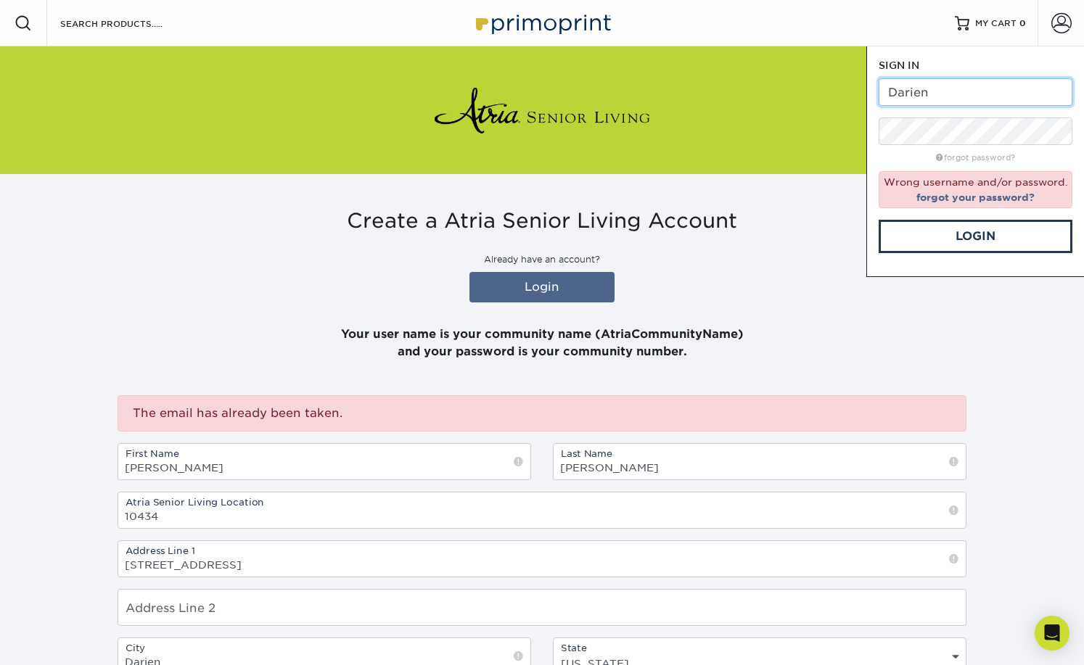
click at [886, 94] on input "Darien" at bounding box center [975, 92] width 194 height 28
type input "atriaDarien"
click at [1012, 235] on link "Login" at bounding box center [975, 236] width 194 height 33
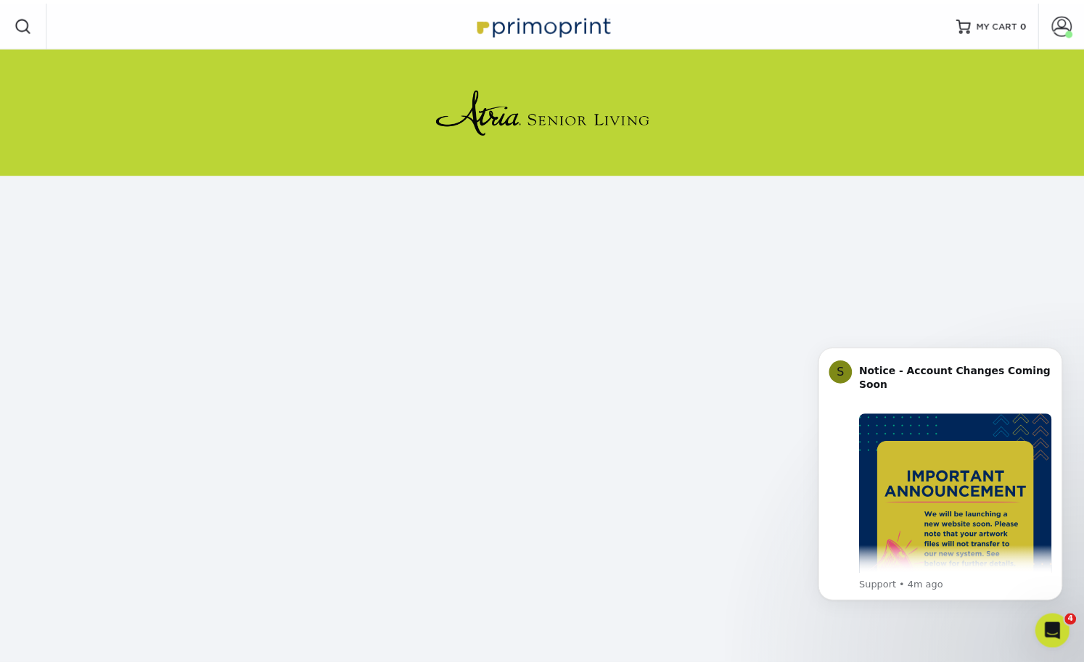
scroll to position [38, 0]
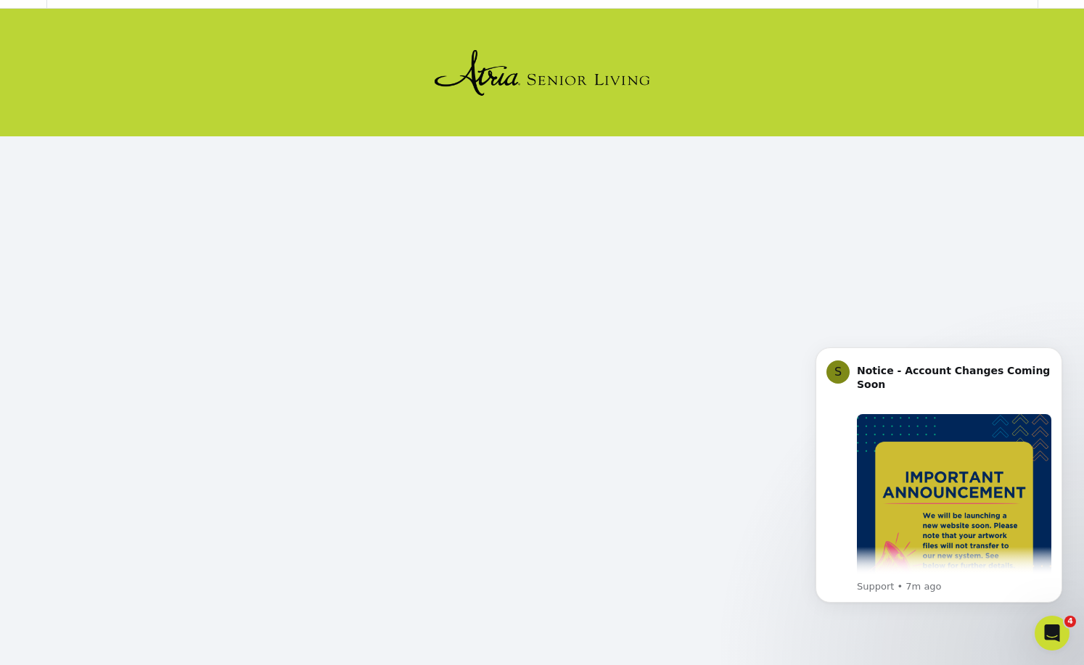
click at [1017, 332] on html "S Notice - Account Changes Coming Soon ​ Past Order Files Will Not Transfer: Wh…" at bounding box center [938, 493] width 290 height 329
click at [1059, 350] on icon "Dismiss notification" at bounding box center [1057, 351] width 5 height 5
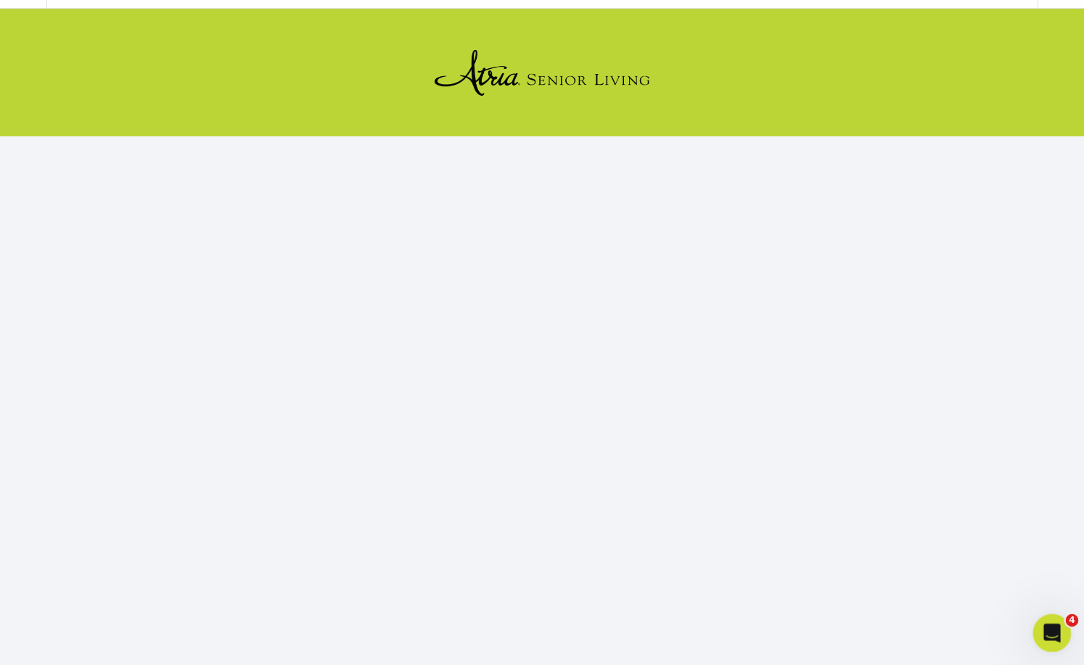
click at [1045, 624] on icon "Open Intercom Messenger" at bounding box center [1050, 631] width 24 height 24
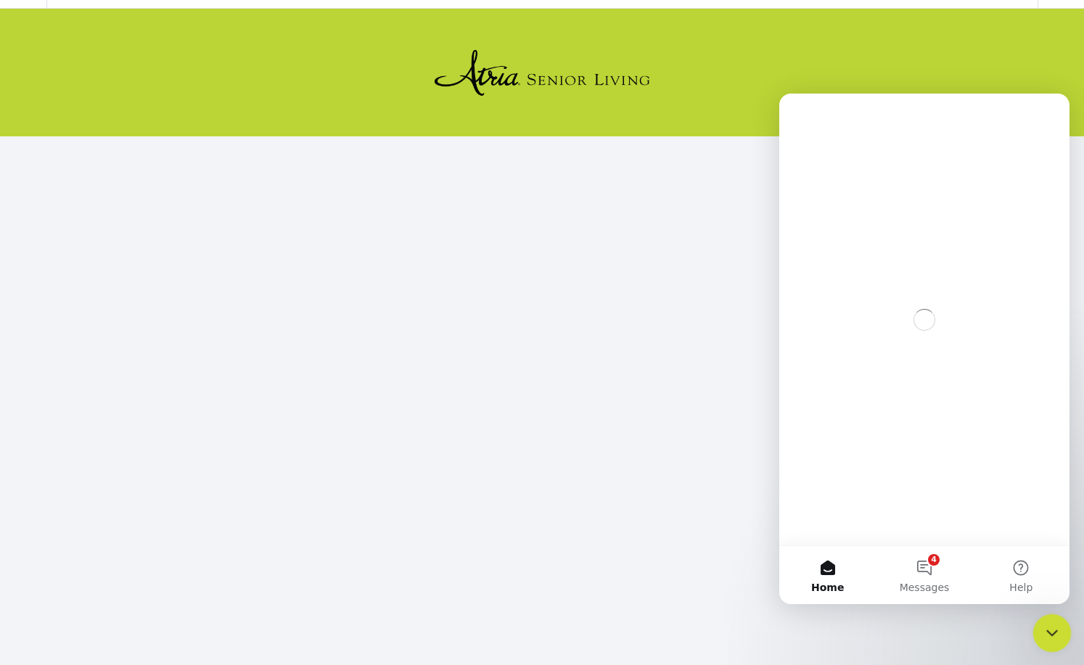
scroll to position [0, 0]
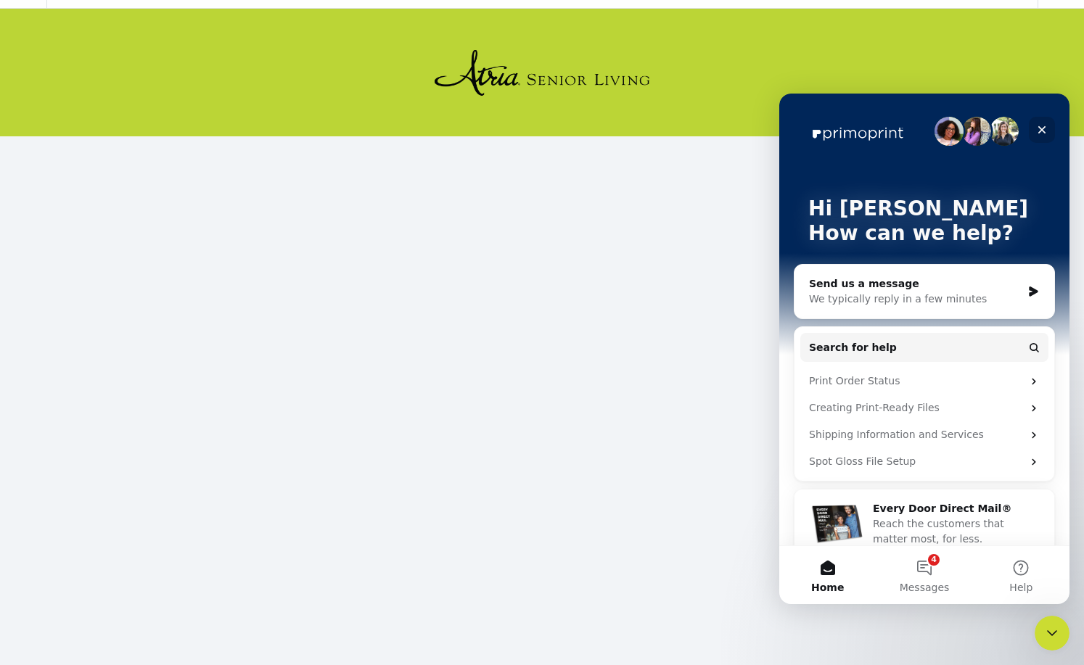
click at [1041, 128] on icon "Close" at bounding box center [1042, 130] width 12 height 12
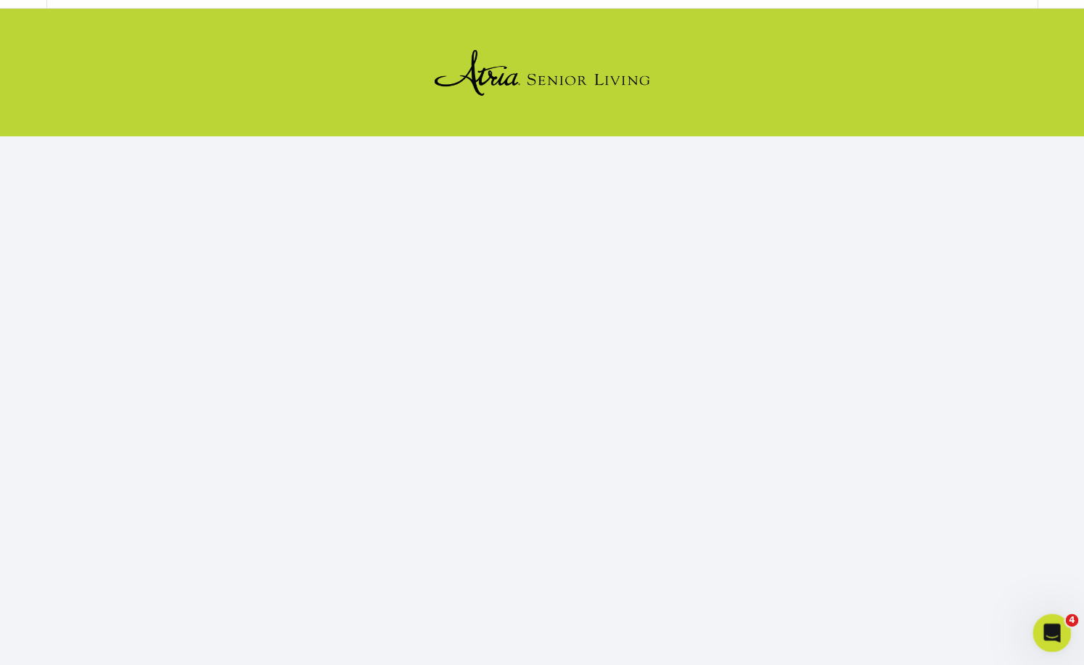
click at [1049, 631] on icon "Open Intercom Messenger" at bounding box center [1050, 631] width 24 height 24
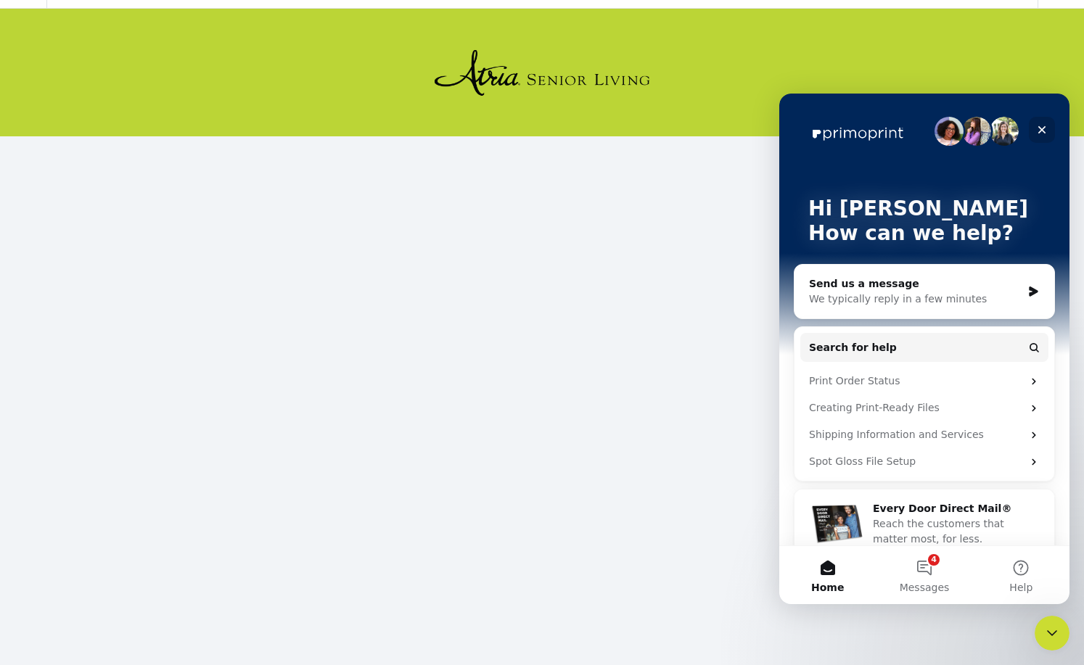
click at [1044, 124] on icon "Close" at bounding box center [1042, 130] width 12 height 12
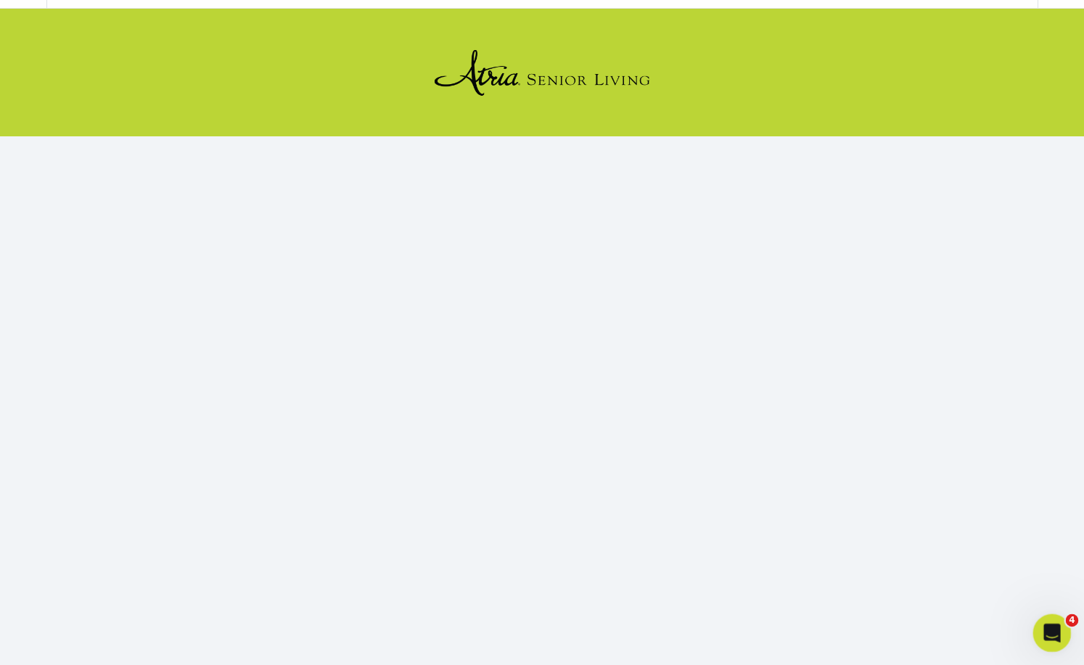
click at [1049, 630] on icon "Open Intercom Messenger" at bounding box center [1050, 631] width 24 height 24
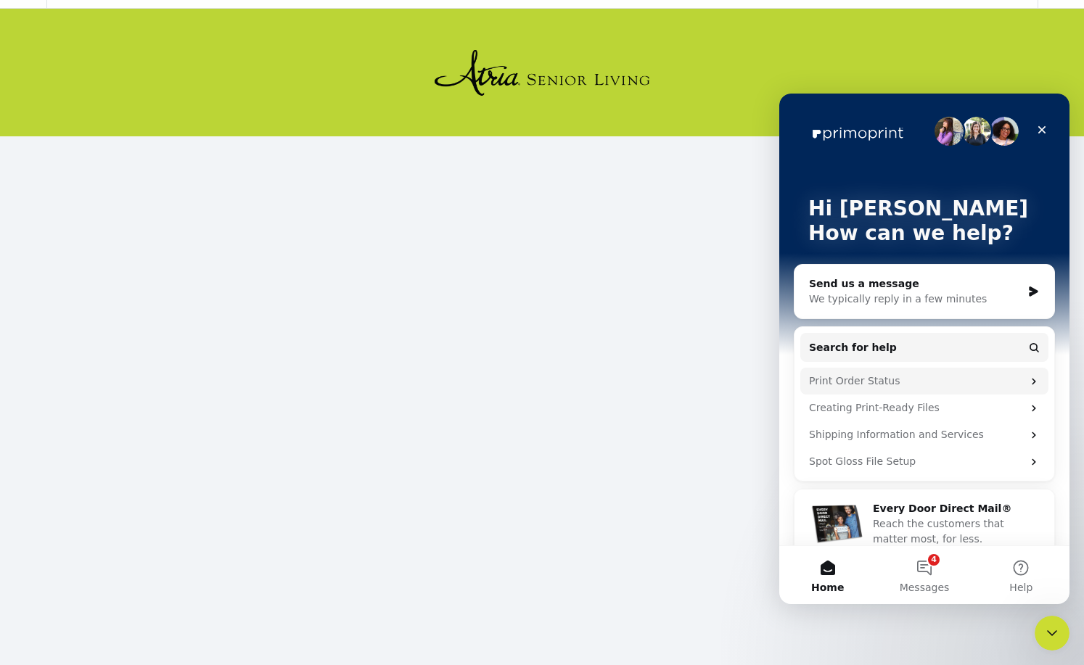
click at [860, 377] on div "Print Order Status" at bounding box center [915, 381] width 213 height 15
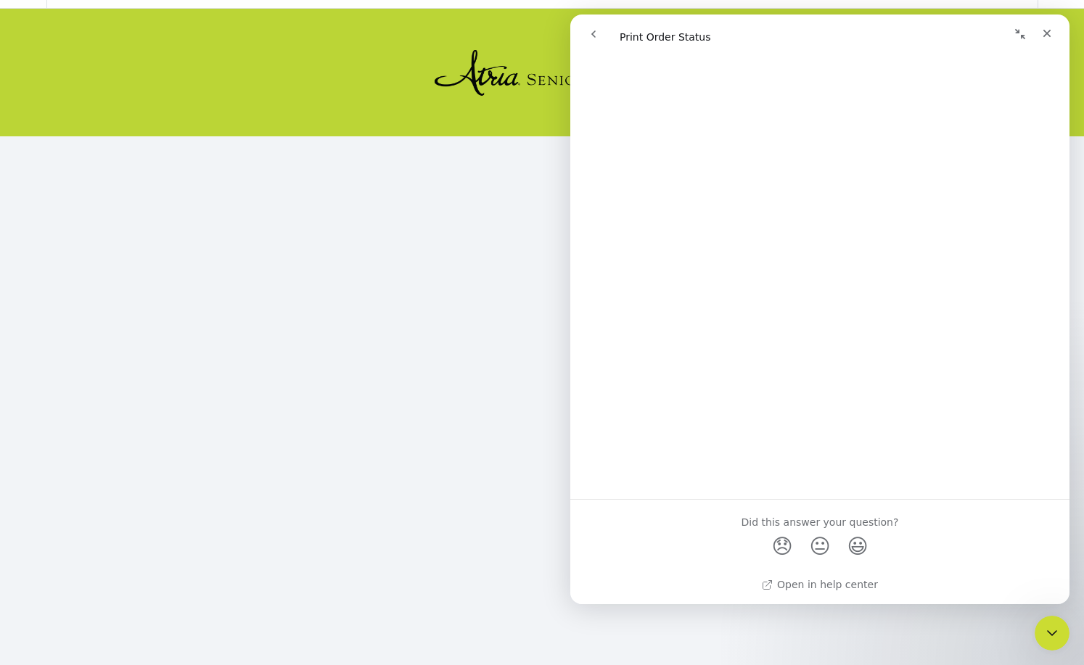
scroll to position [1896, 0]
click at [1042, 28] on icon "Close" at bounding box center [1047, 34] width 12 height 12
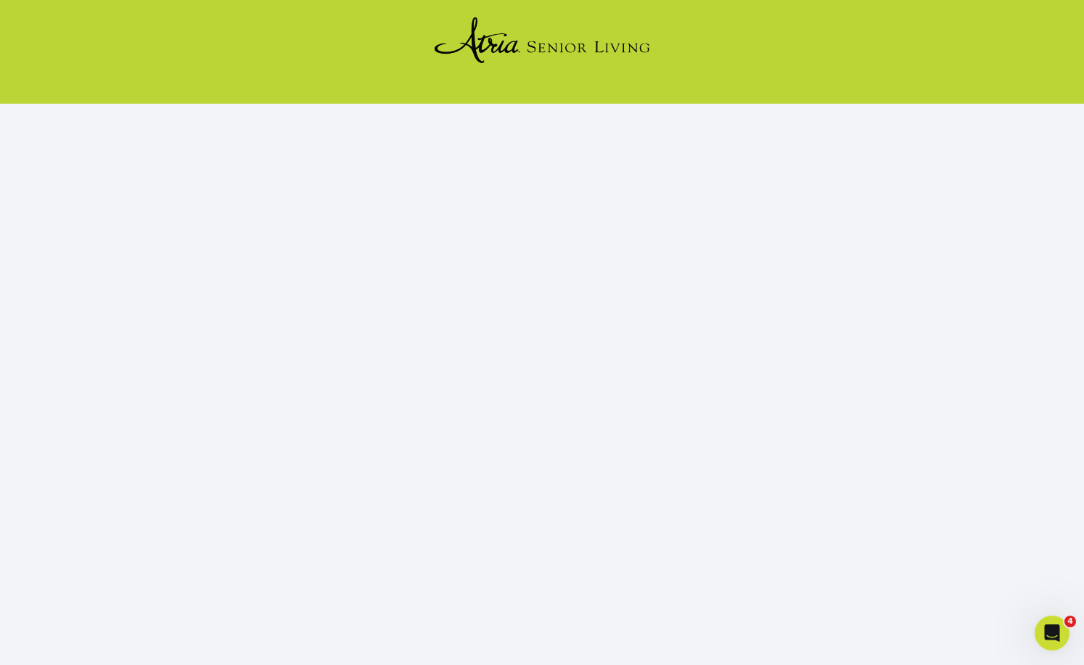
scroll to position [88, 0]
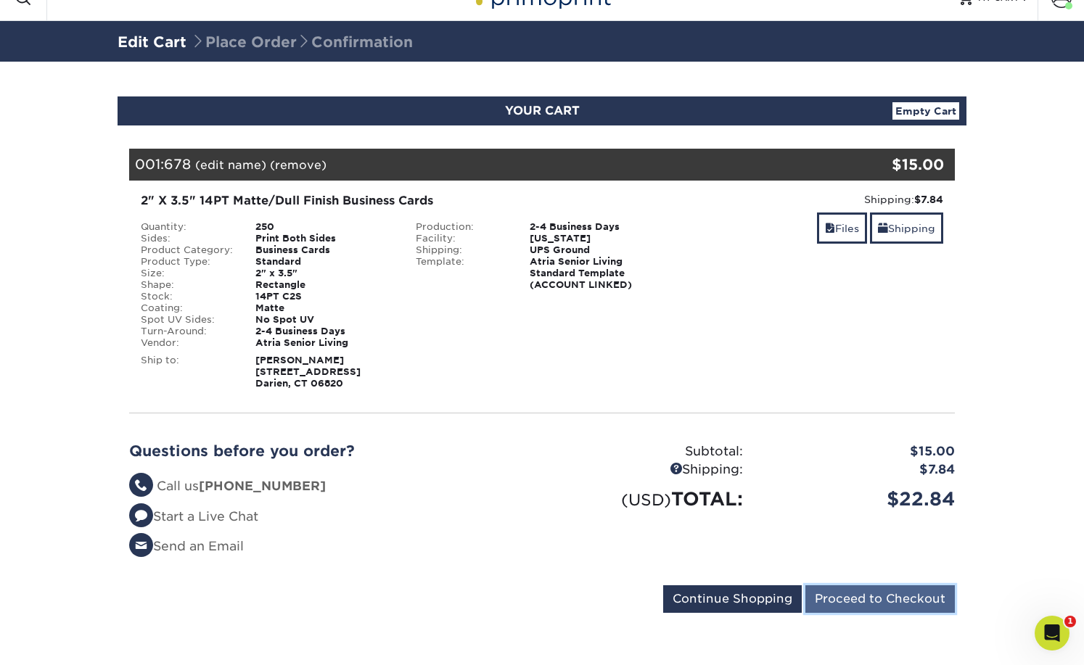
click at [890, 598] on input "Proceed to Checkout" at bounding box center [879, 599] width 149 height 28
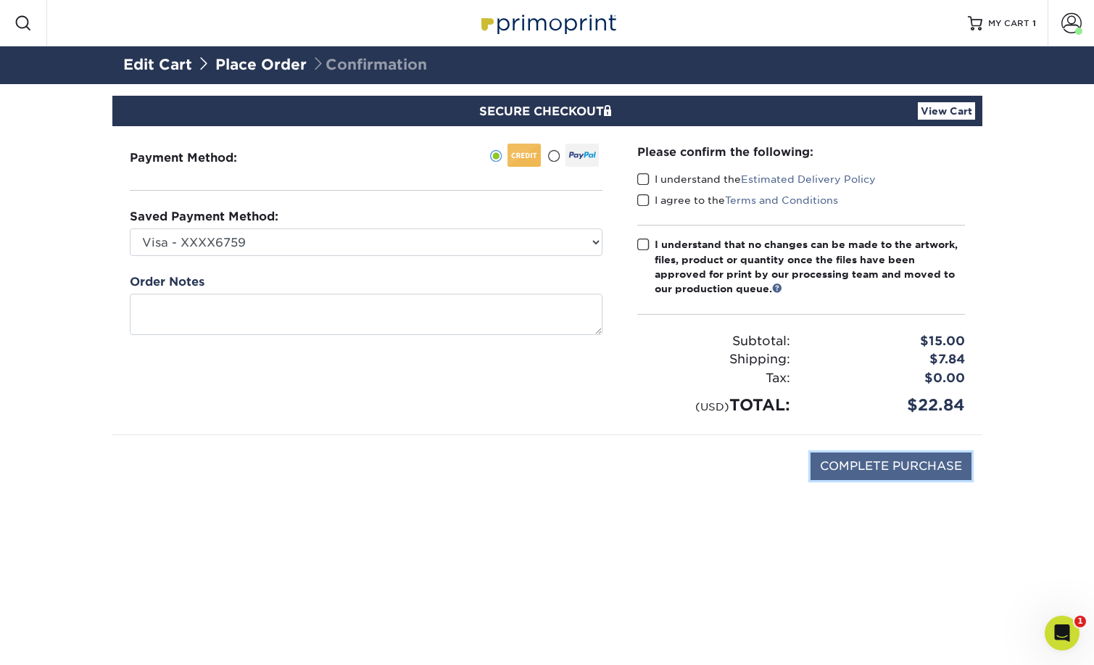
click at [938, 460] on input "COMPLETE PURCHASE" at bounding box center [891, 467] width 161 height 28
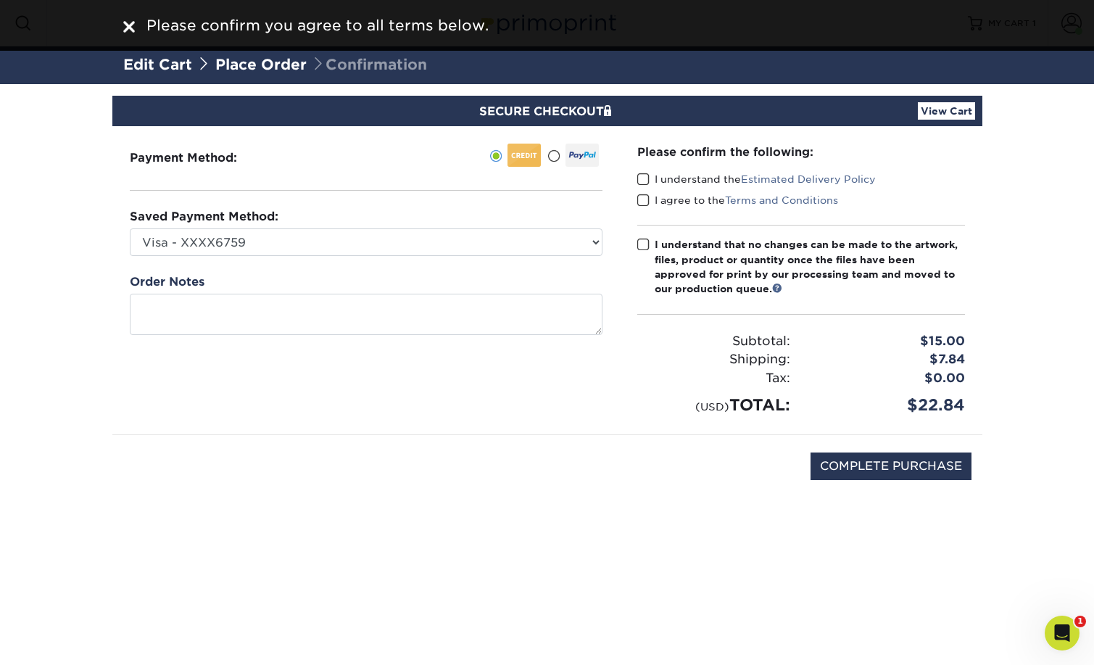
click at [645, 180] on span at bounding box center [644, 180] width 12 height 14
click at [0, 0] on input "I understand the Estimated Delivery Policy" at bounding box center [0, 0] width 0 height 0
click at [643, 204] on span at bounding box center [644, 201] width 12 height 14
click at [0, 0] on input "I agree to the Terms and Conditions" at bounding box center [0, 0] width 0 height 0
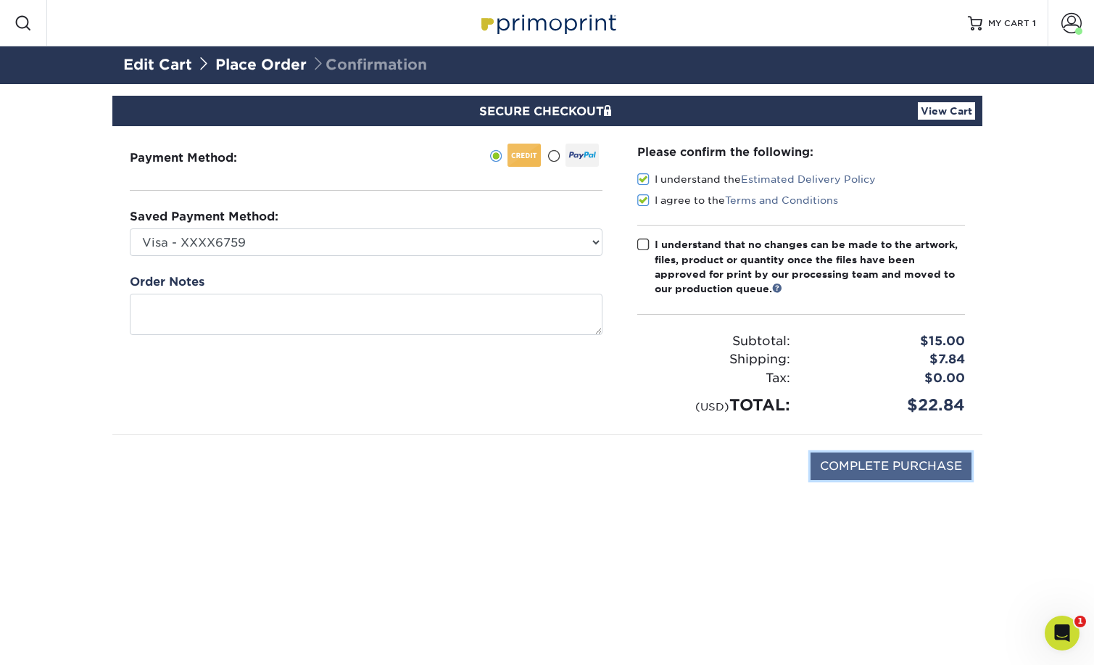
click at [921, 474] on input "COMPLETE PURCHASE" at bounding box center [891, 467] width 161 height 28
click at [1071, 627] on div "Open Intercom Messenger" at bounding box center [1060, 631] width 48 height 48
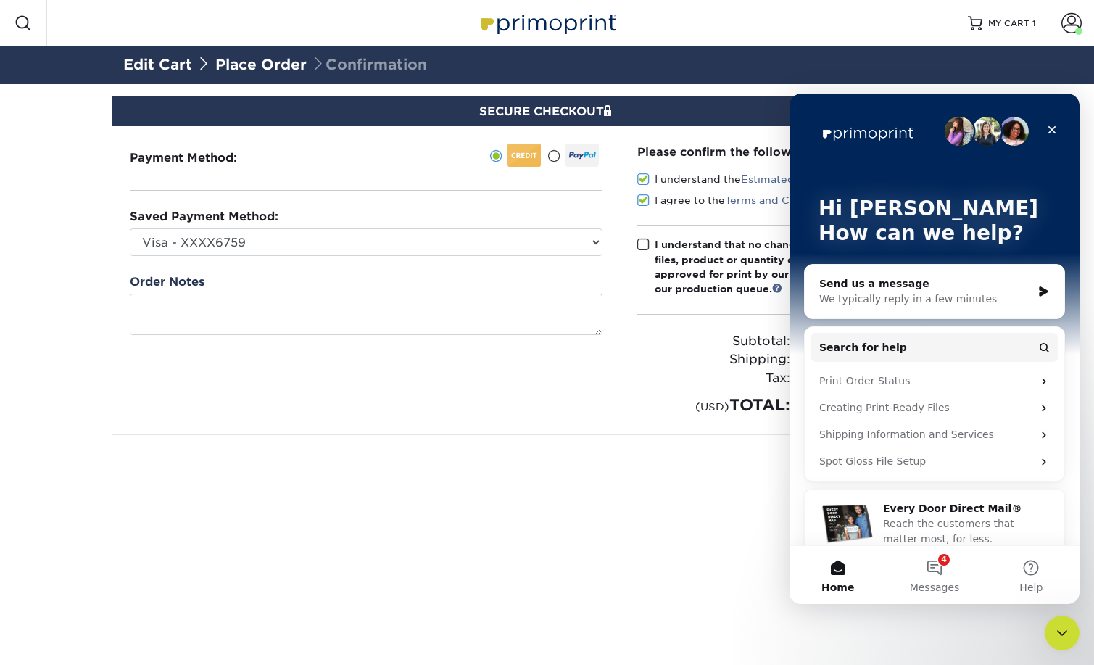
click at [488, 486] on div "COMPLETE PURCHASE" at bounding box center [547, 474] width 849 height 78
click at [428, 403] on div "Payment Method:" at bounding box center [366, 280] width 508 height 308
click at [1049, 130] on icon "Close" at bounding box center [1053, 130] width 12 height 12
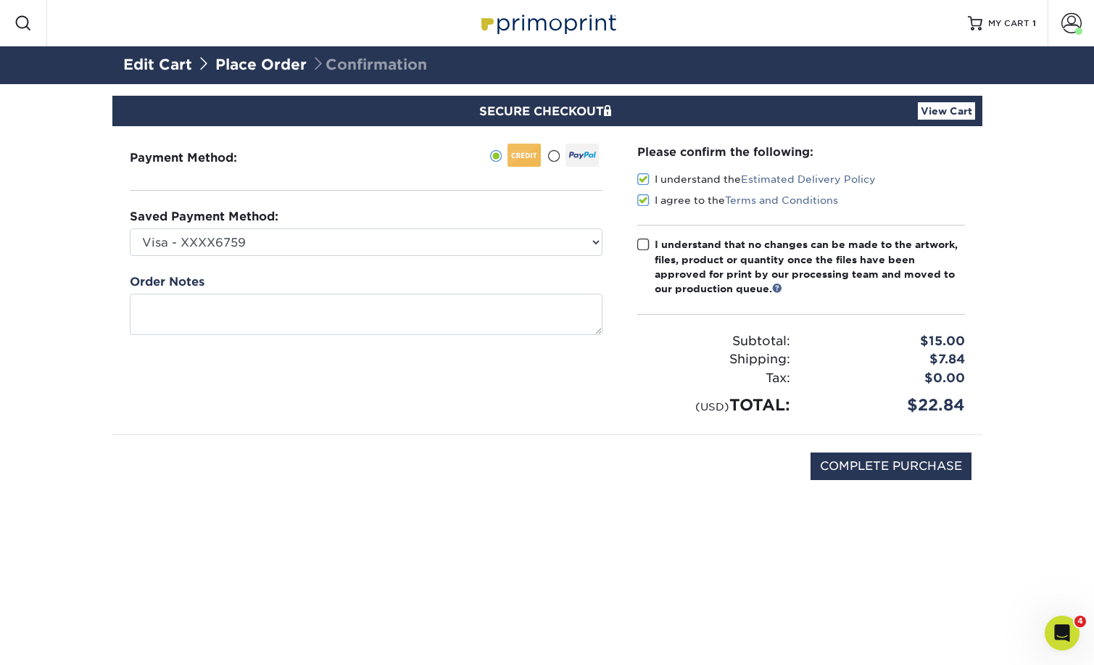
click at [528, 162] on div at bounding box center [524, 155] width 33 height 23
click at [0, 0] on input "radio" at bounding box center [0, 0] width 0 height 0
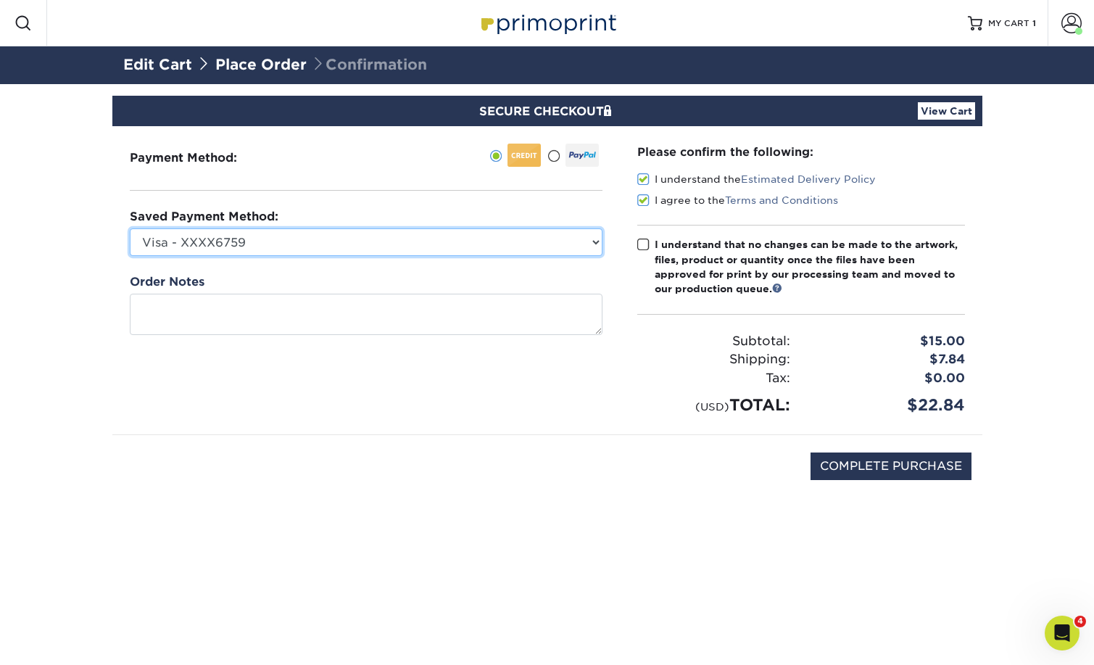
click at [594, 240] on select "Visa - XXXX6759 Visa - XXXX2126 Visa - XXXX9893 Visa - XXXX8742 Visa - XXXX9893…" at bounding box center [366, 242] width 473 height 28
select select
click at [130, 228] on select "Visa - XXXX6759 Visa - XXXX2126 Visa - XXXX9893 Visa - XXXX8742 Visa - XXXX9893…" at bounding box center [366, 242] width 473 height 28
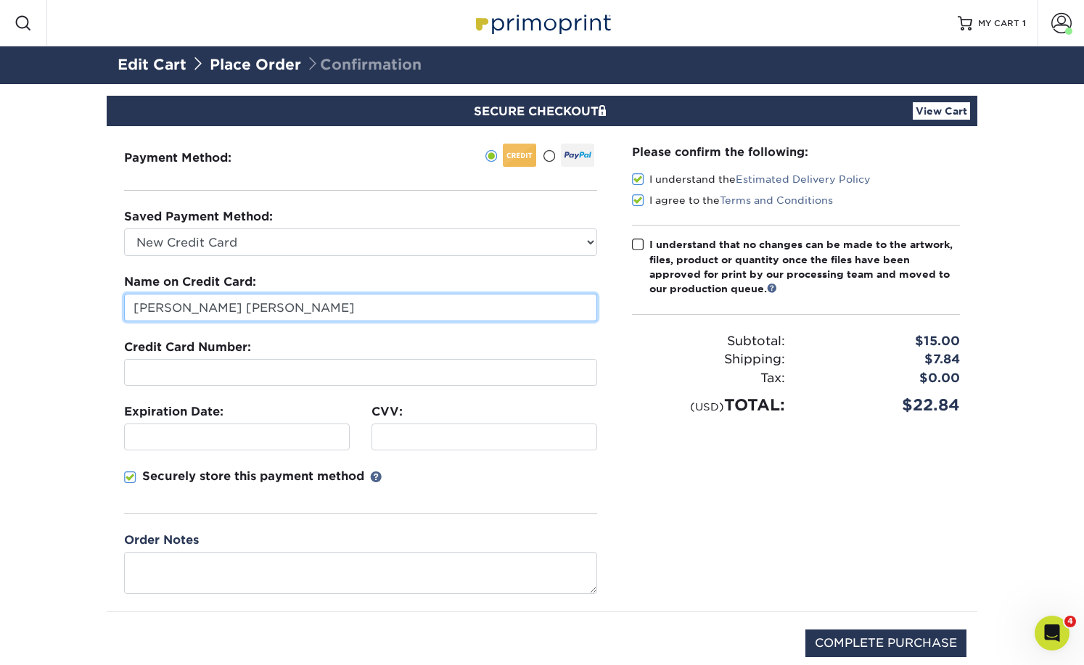
drag, startPoint x: 300, startPoint y: 301, endPoint x: -21, endPoint y: 275, distance: 322.3
click at [0, 275] on html "Resources Menu Search Products Account Welcome, Christina Business Account Atri…" at bounding box center [542, 362] width 1084 height 725
type input "Monica Lynn"
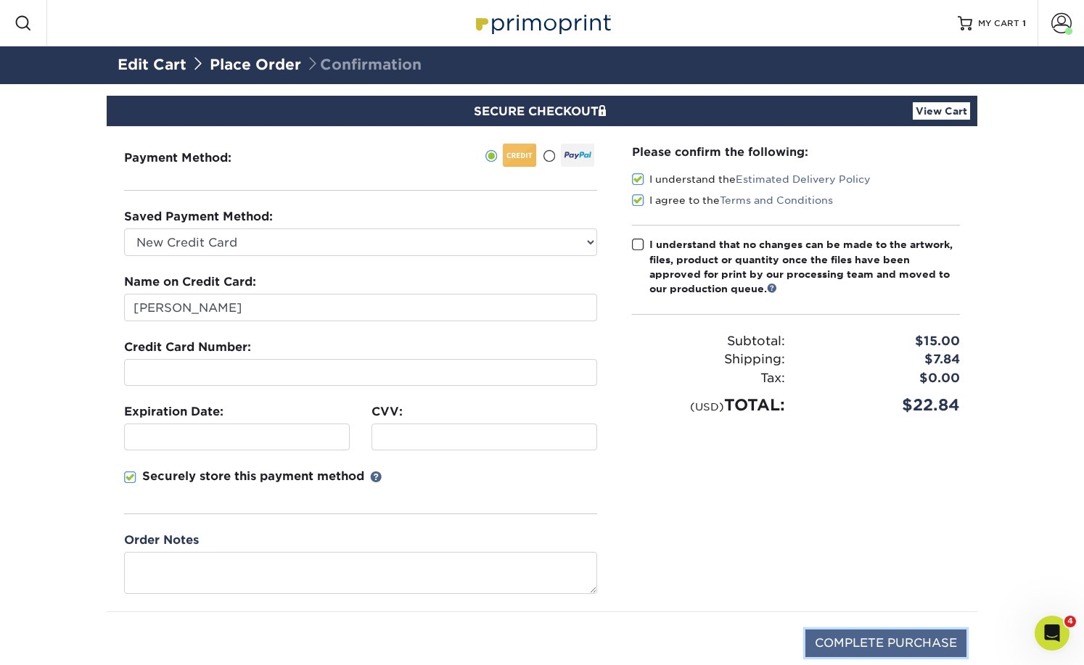
click at [900, 638] on input "COMPLETE PURCHASE" at bounding box center [885, 644] width 161 height 28
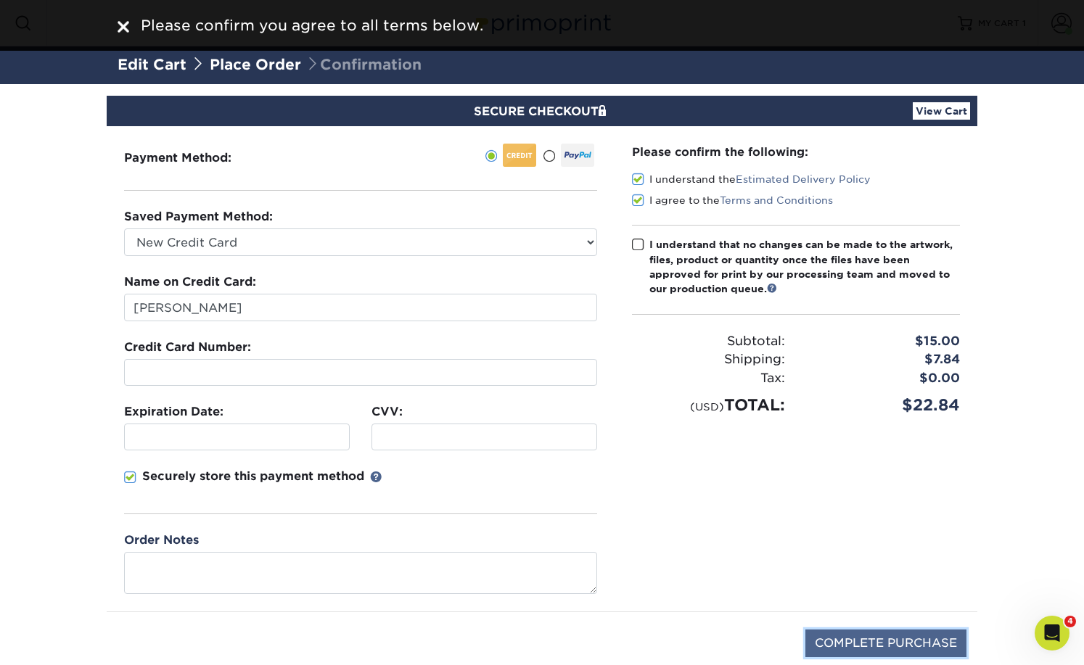
click at [900, 638] on input "COMPLETE PURCHASE" at bounding box center [885, 644] width 161 height 28
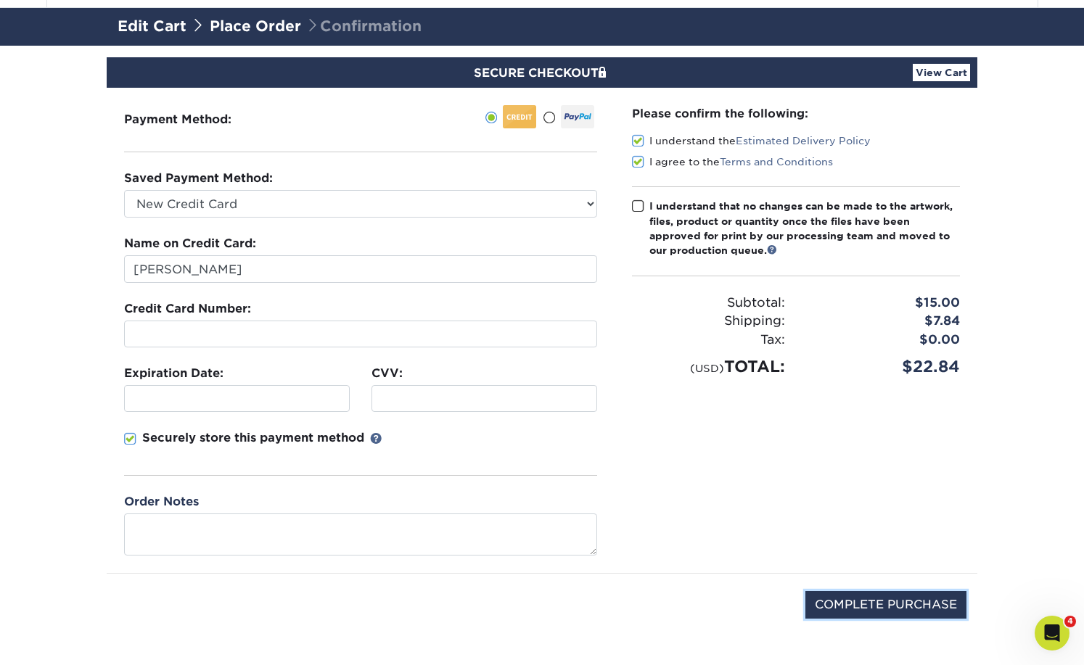
scroll to position [59, 0]
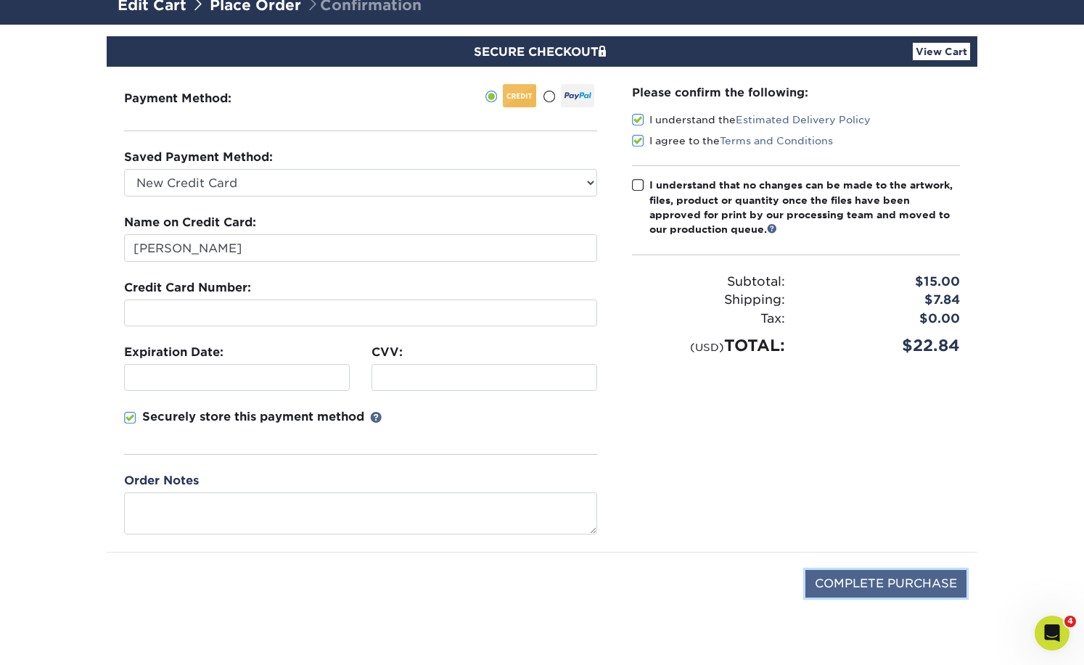
click at [909, 577] on input "COMPLETE PURCHASE" at bounding box center [885, 584] width 161 height 28
click at [888, 585] on input "COMPLETE PURCHASE" at bounding box center [885, 584] width 161 height 28
click at [636, 183] on span at bounding box center [638, 185] width 12 height 14
click at [0, 0] on input "I understand that no changes can be made to the artwork, files, product or quan…" at bounding box center [0, 0] width 0 height 0
click at [888, 580] on input "COMPLETE PURCHASE" at bounding box center [885, 584] width 161 height 28
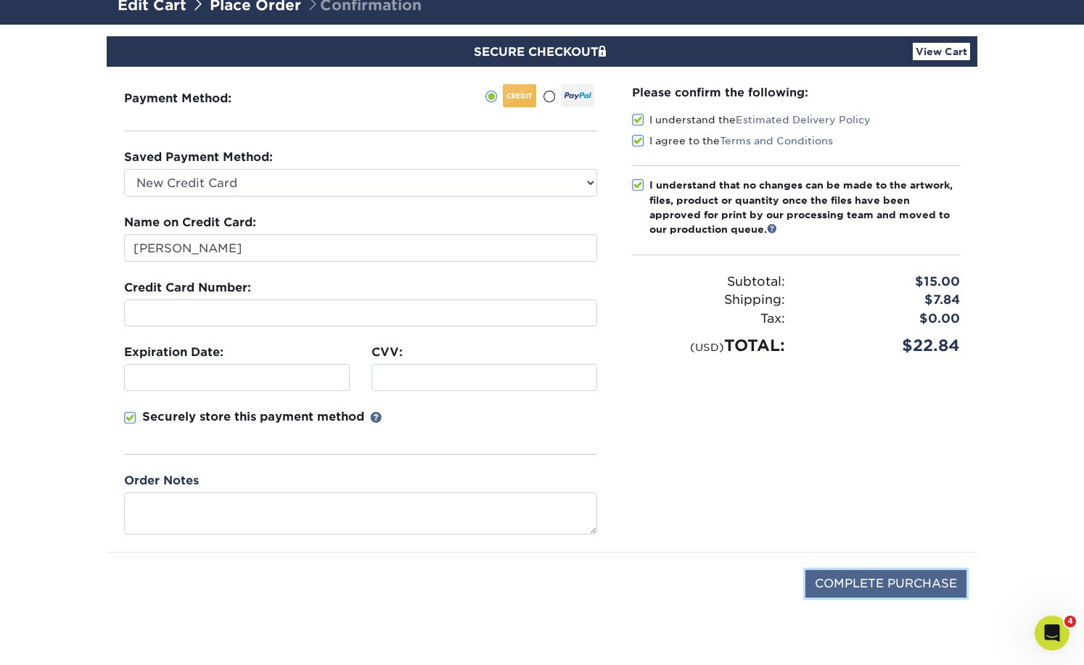
type input "PROCESSING, PLEASE WAIT..."
